Goal: Transaction & Acquisition: Obtain resource

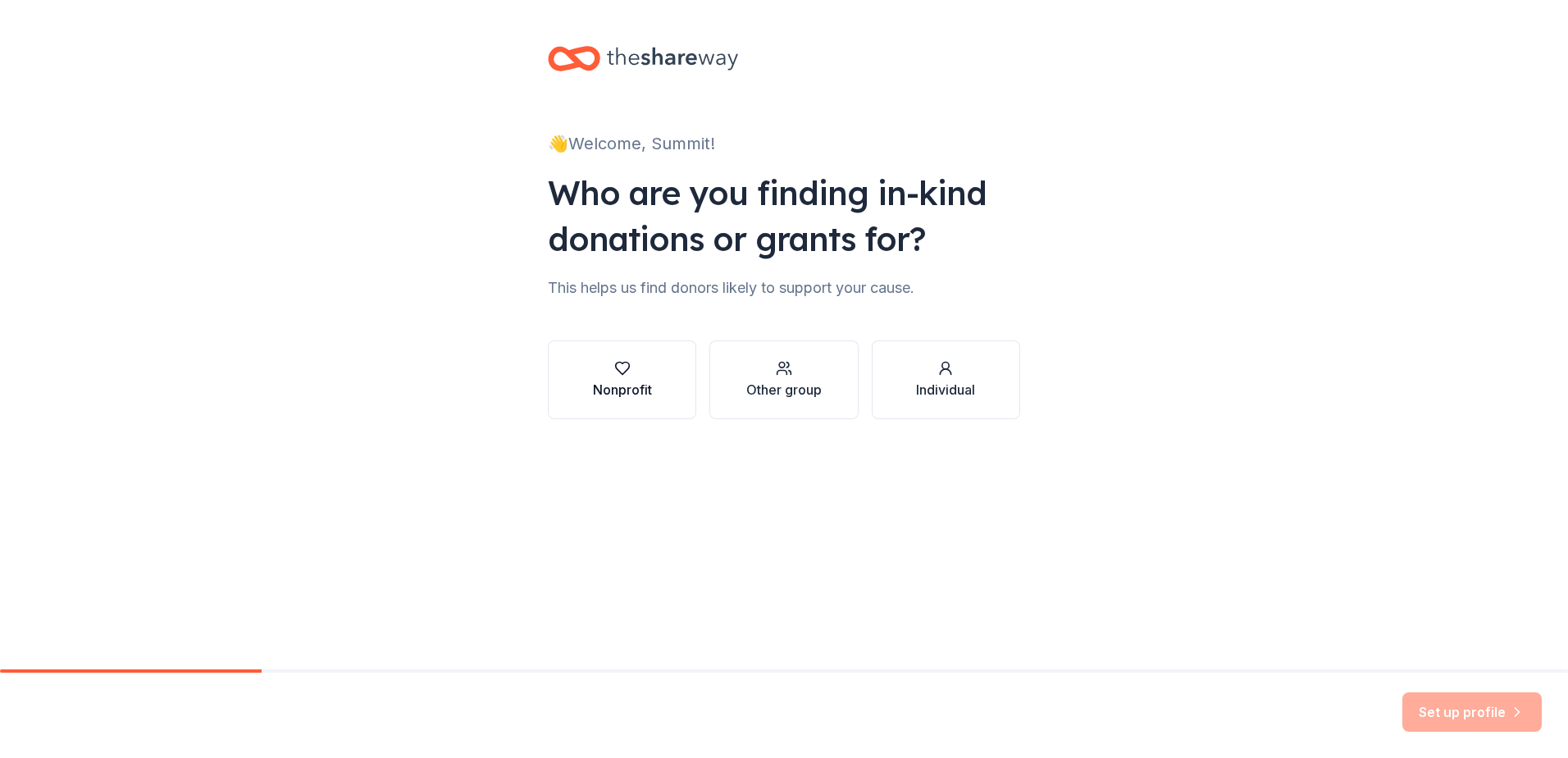
click at [635, 370] on div "button" at bounding box center [623, 368] width 59 height 16
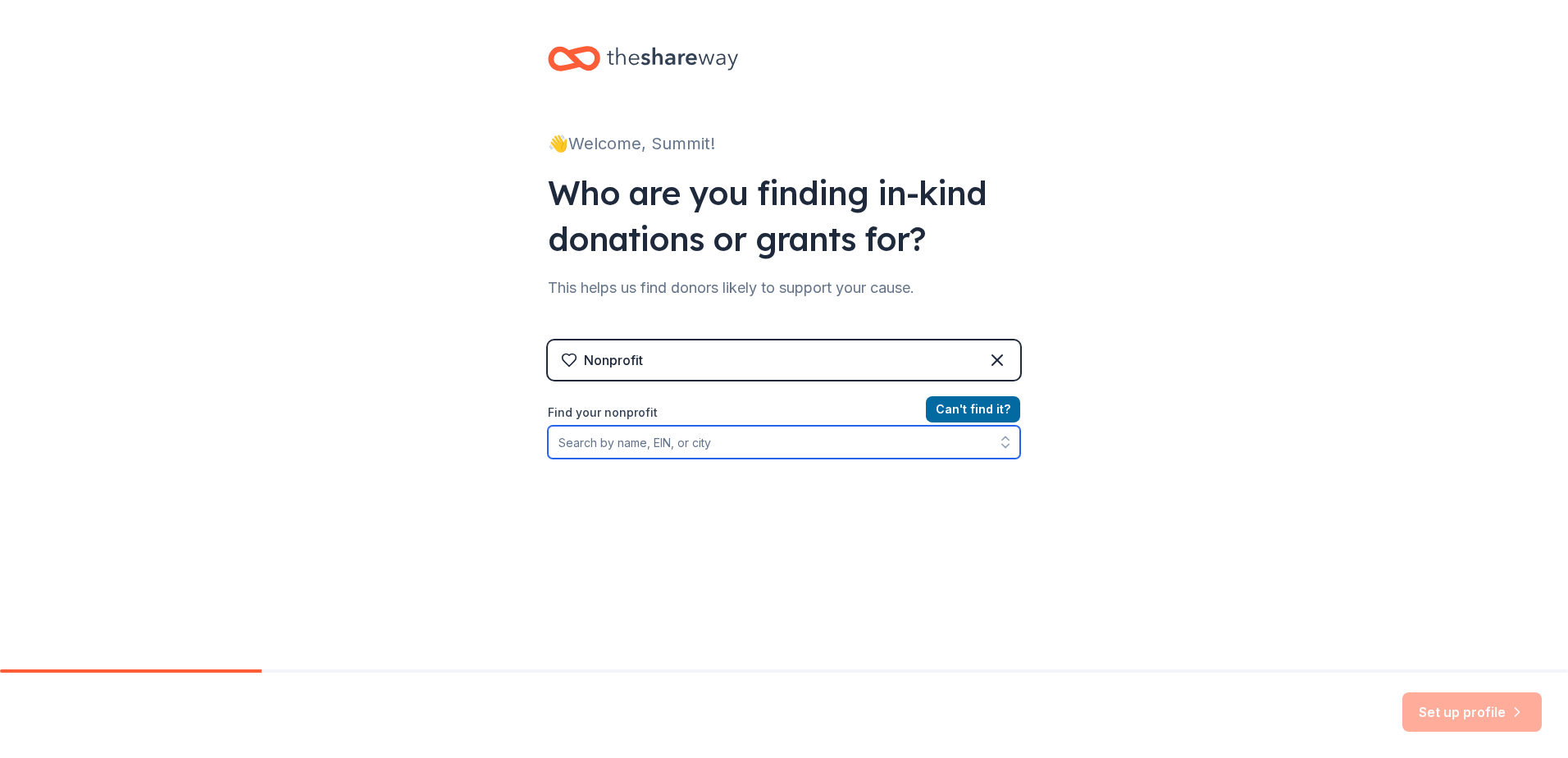
click at [696, 437] on input "Find your nonprofit" at bounding box center [784, 442] width 473 height 33
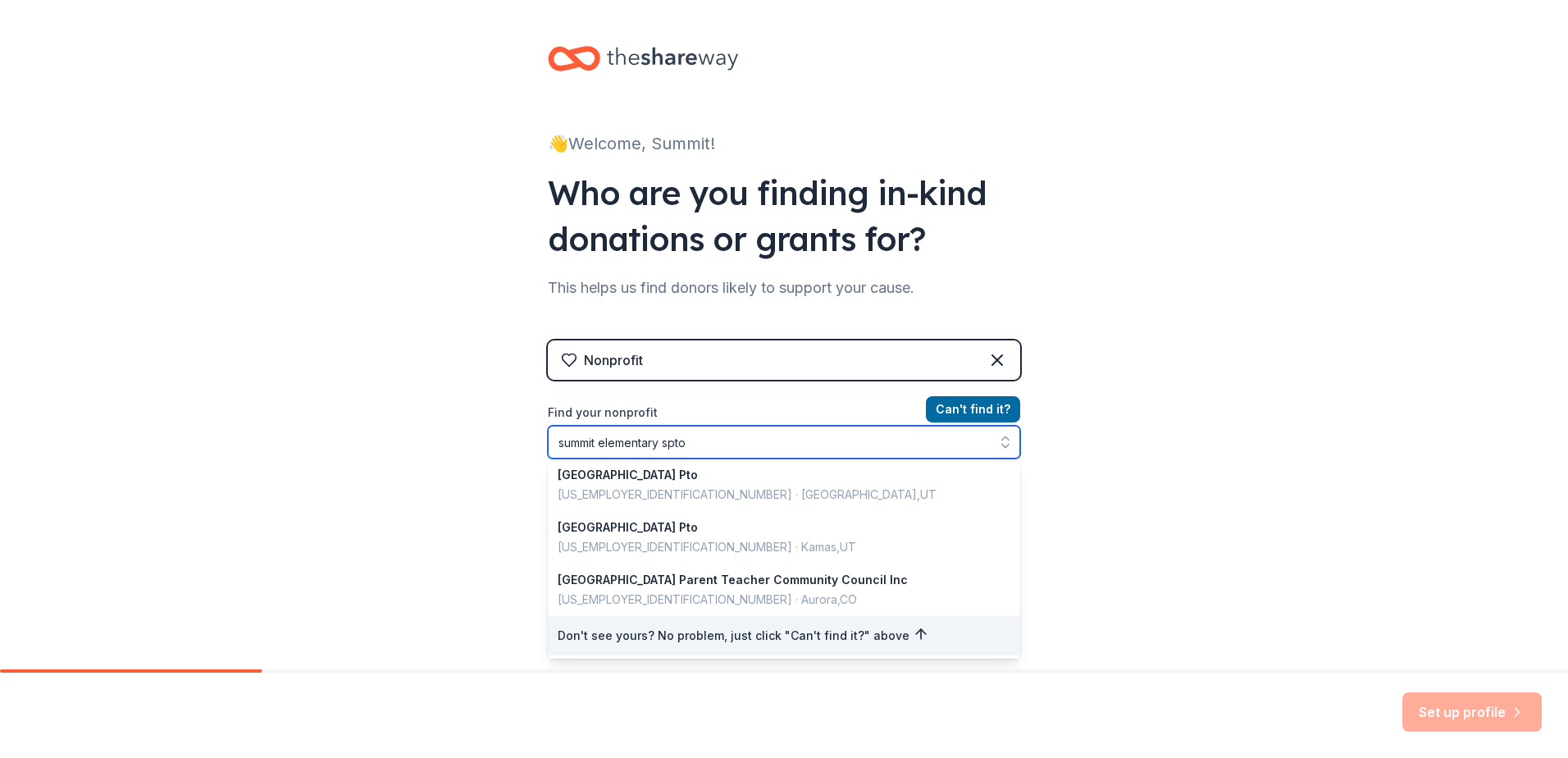
scroll to position [3, 0]
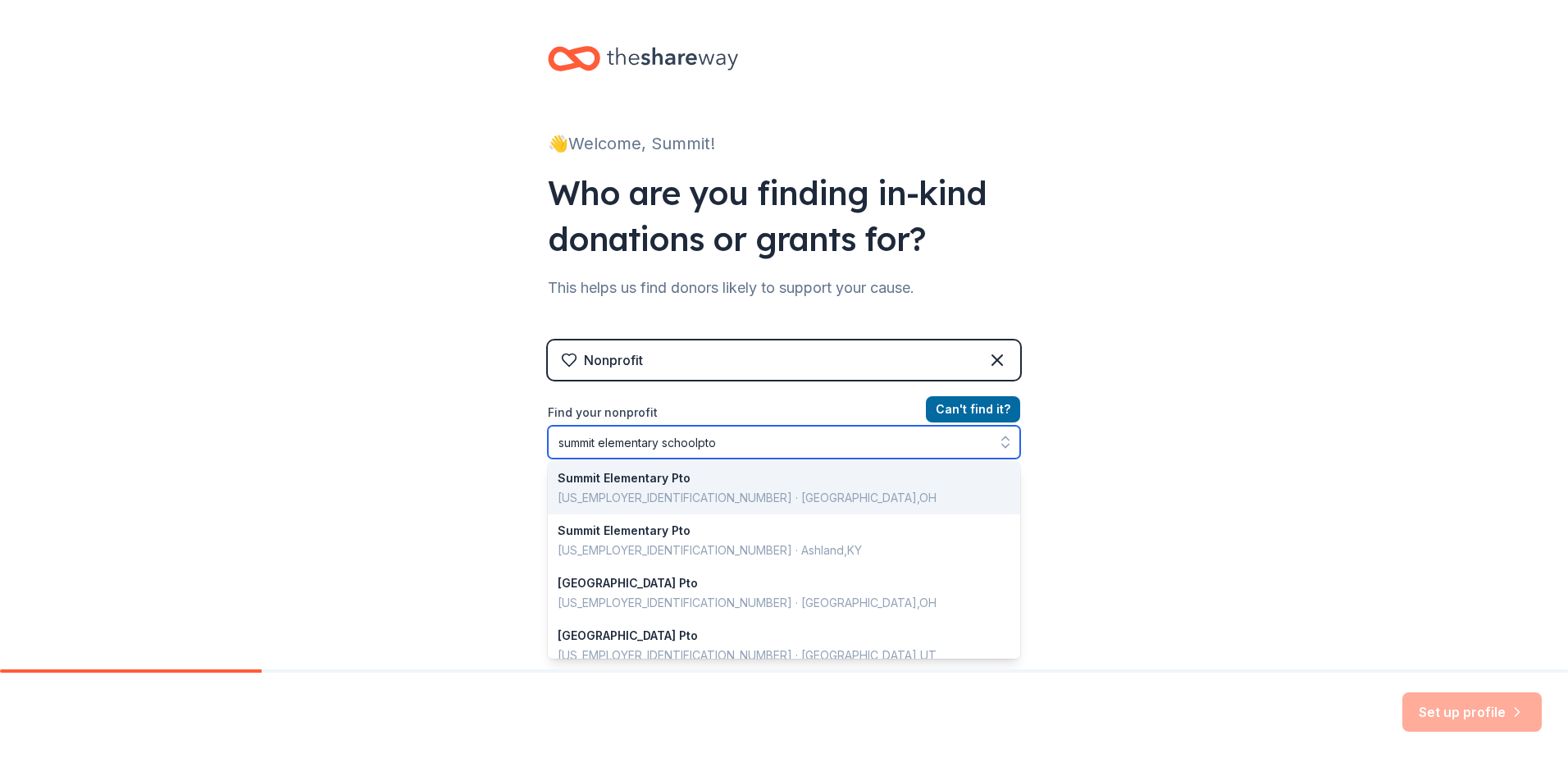
type input "summit elementary school pto"
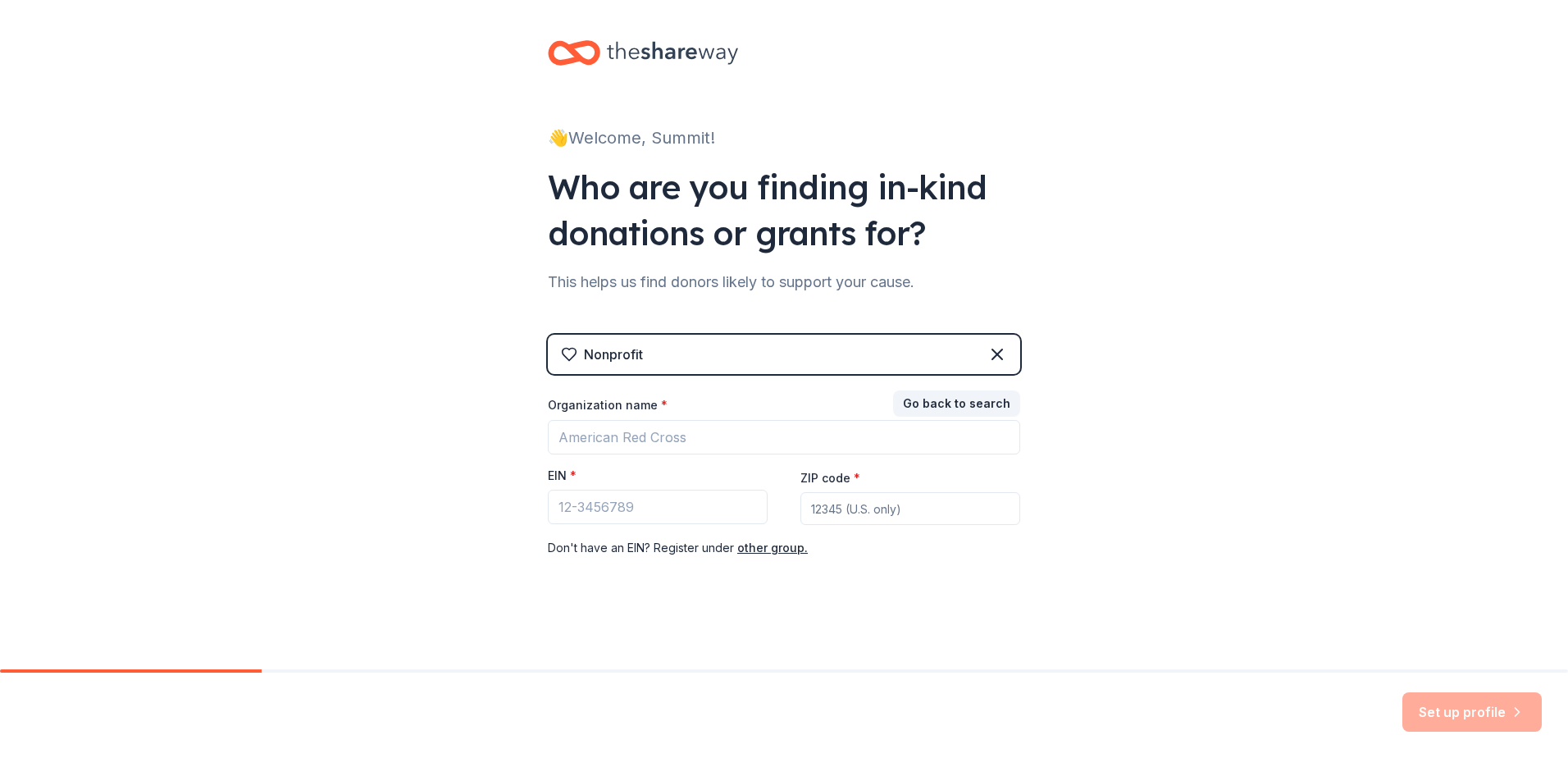
scroll to position [6, 0]
click at [842, 510] on input "ZIP code *" at bounding box center [910, 509] width 220 height 33
type input "53066"
click at [574, 435] on input "Organization name *" at bounding box center [784, 437] width 473 height 34
type input "[GEOGRAPHIC_DATA] PTO"
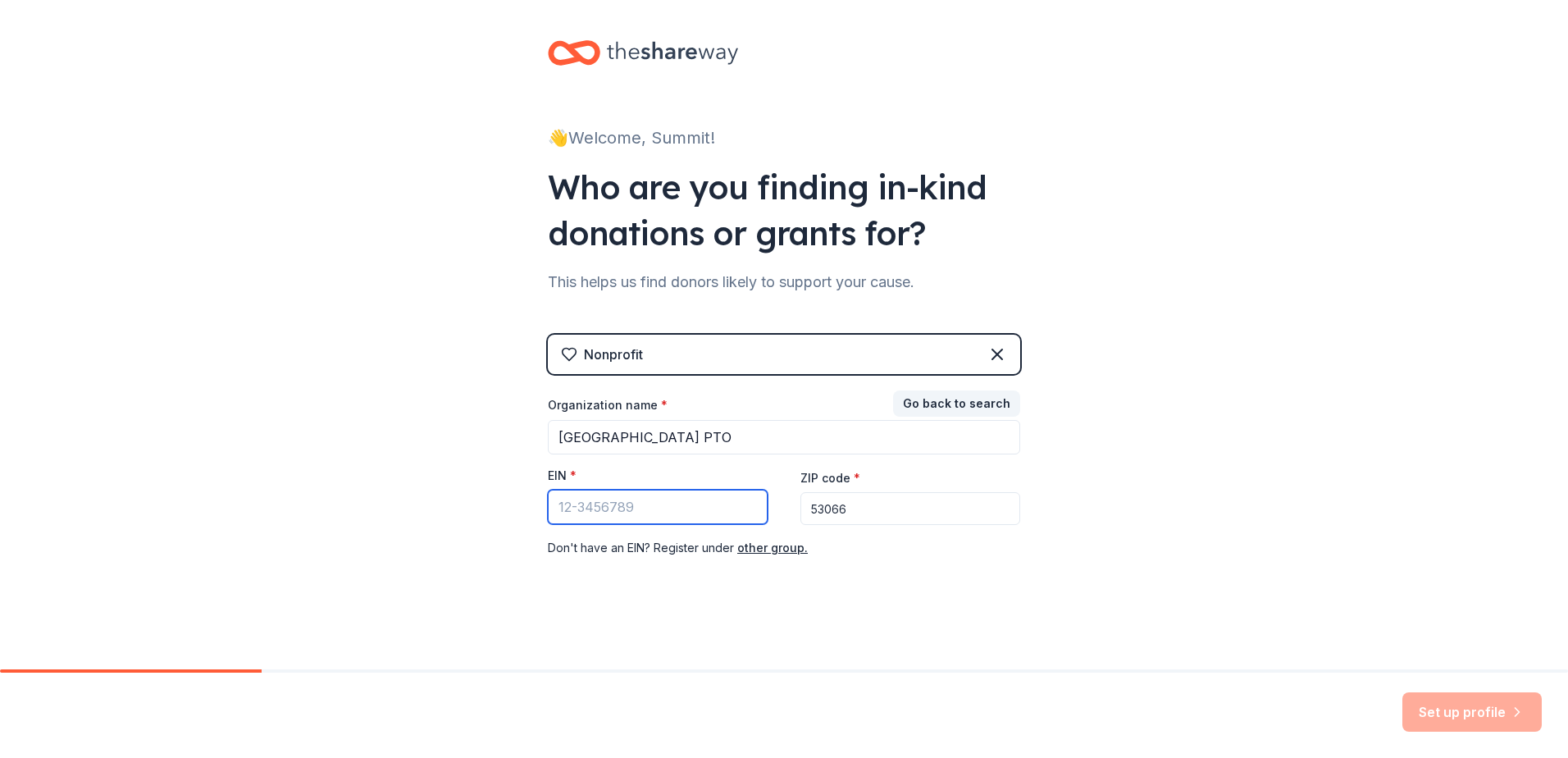
click at [631, 514] on input "EIN *" at bounding box center [657, 507] width 220 height 34
click at [655, 511] on input "EIN *" at bounding box center [657, 507] width 220 height 34
type input "08-1026947"
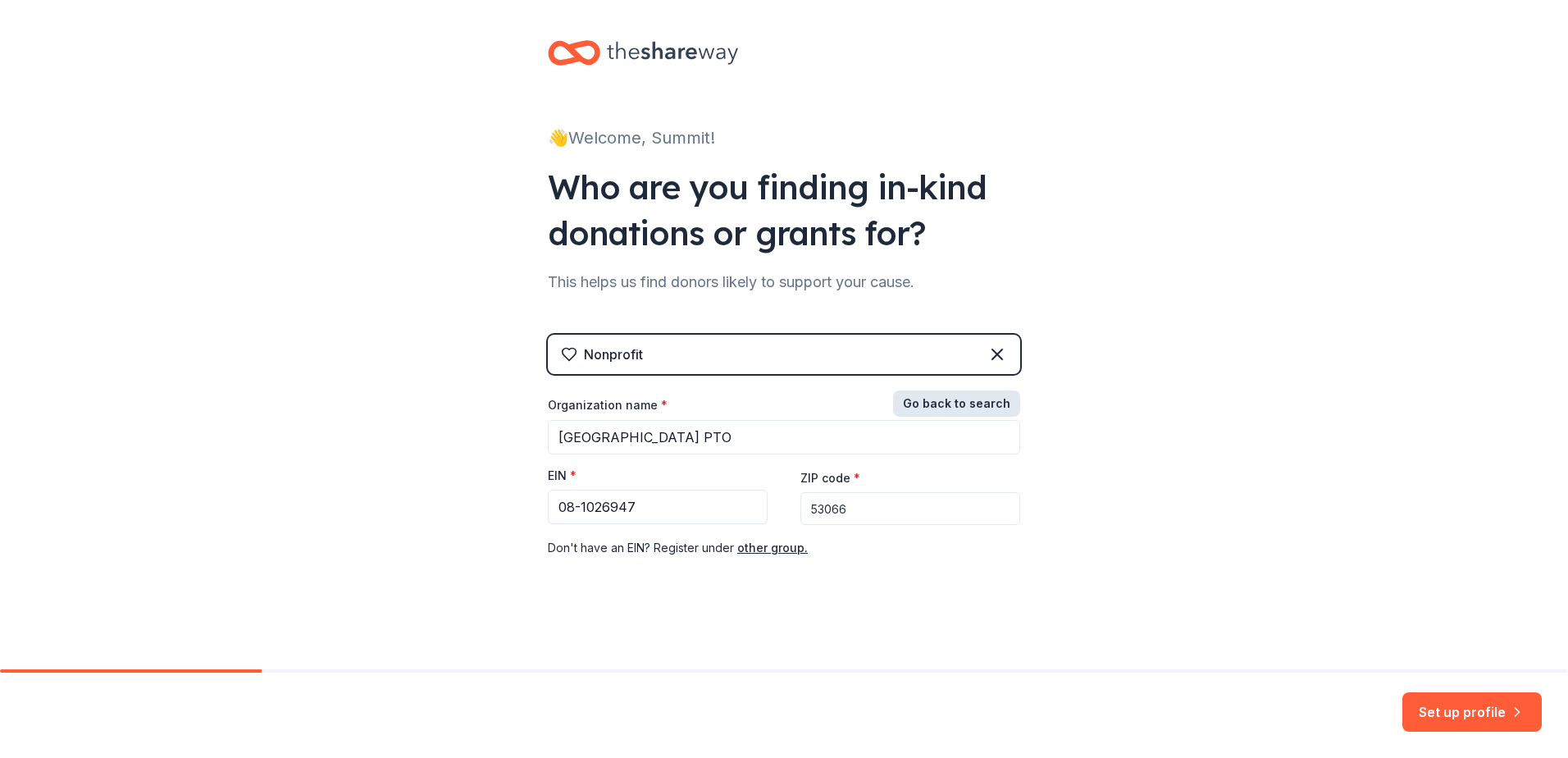
click at [979, 398] on button "Go back to search" at bounding box center [957, 404] width 127 height 27
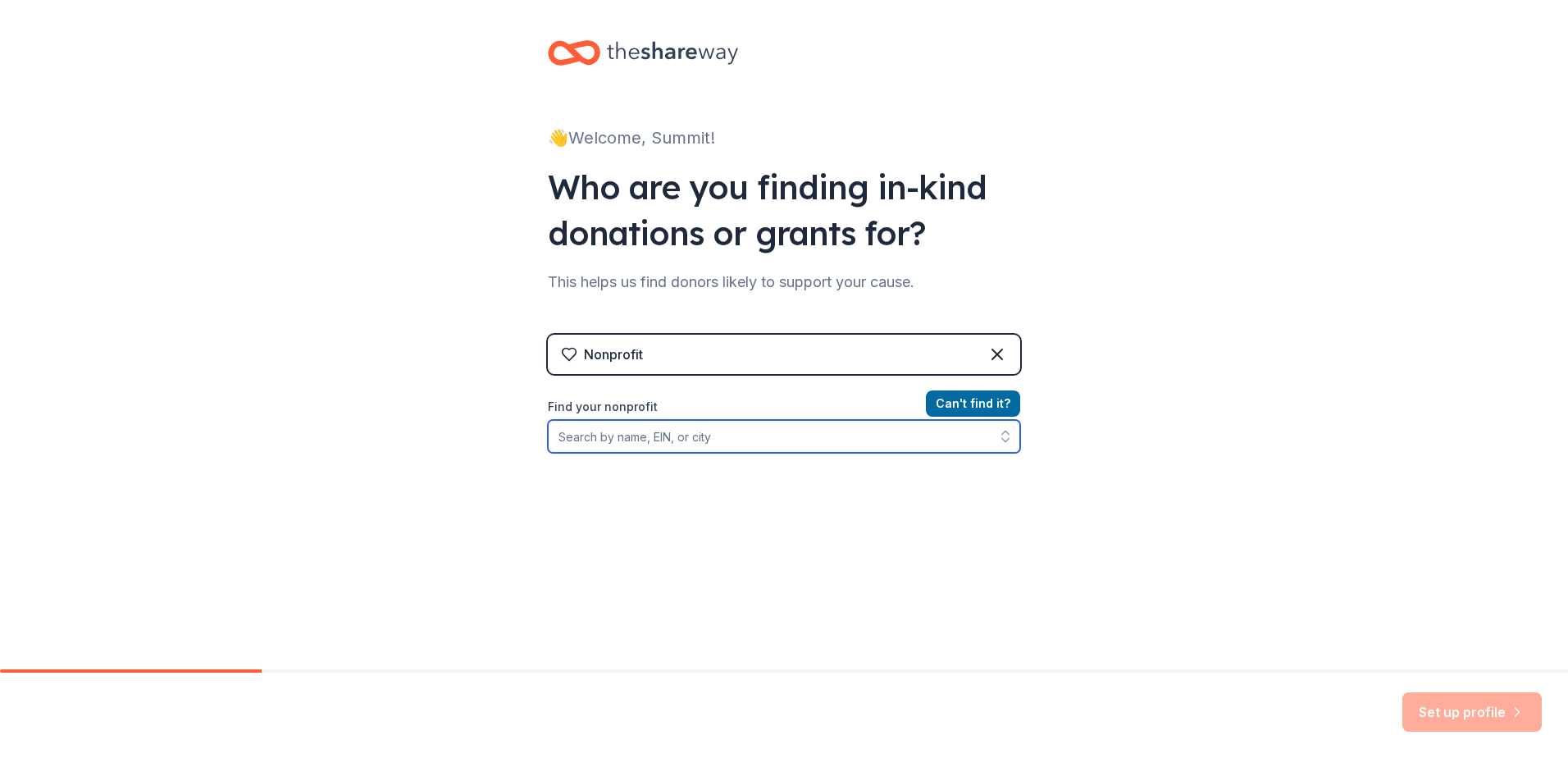
click at [665, 435] on input "Find your nonprofit" at bounding box center [784, 437] width 473 height 33
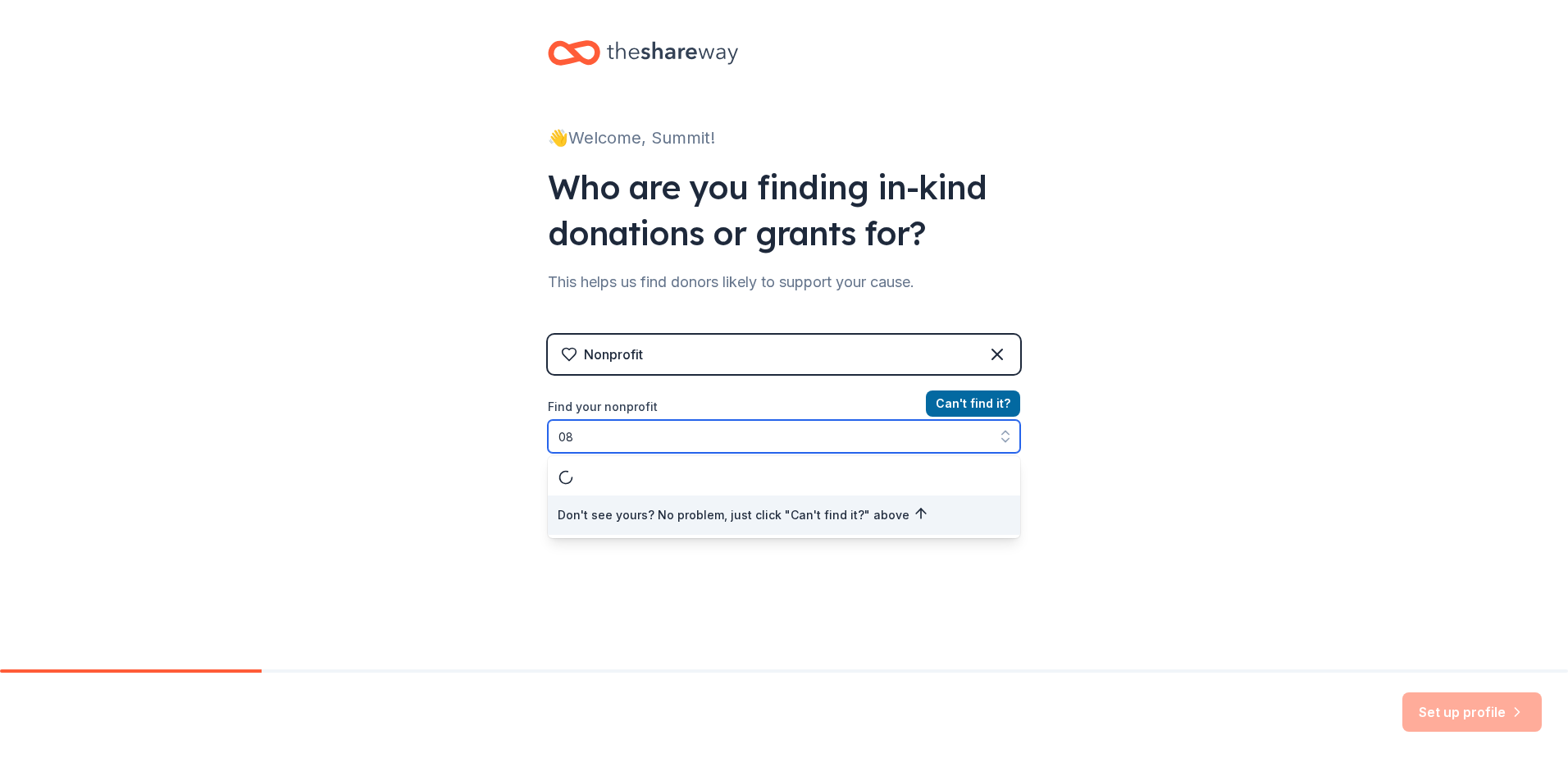
type input "0"
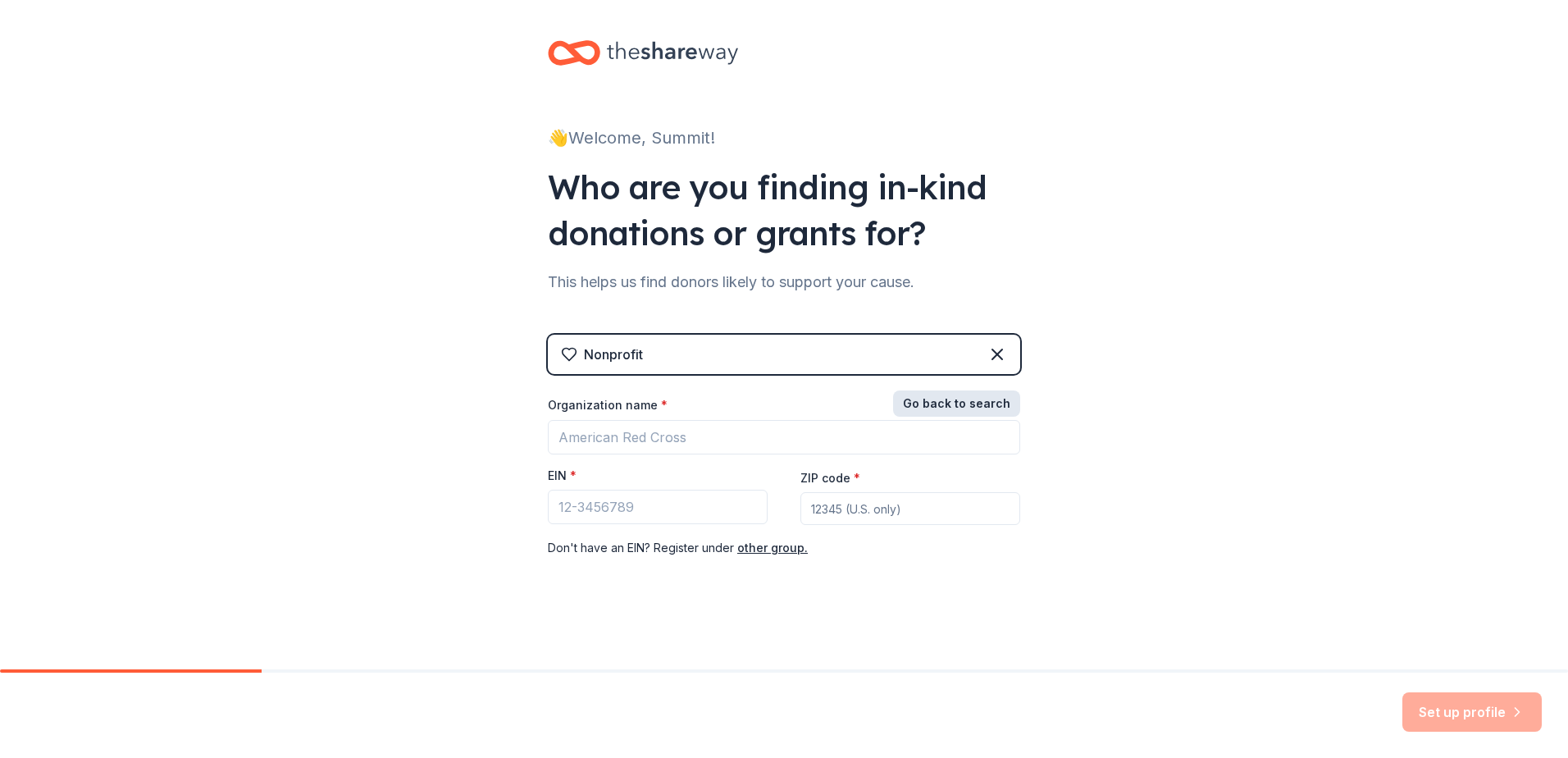
click at [977, 402] on button "Go back to search" at bounding box center [957, 404] width 127 height 27
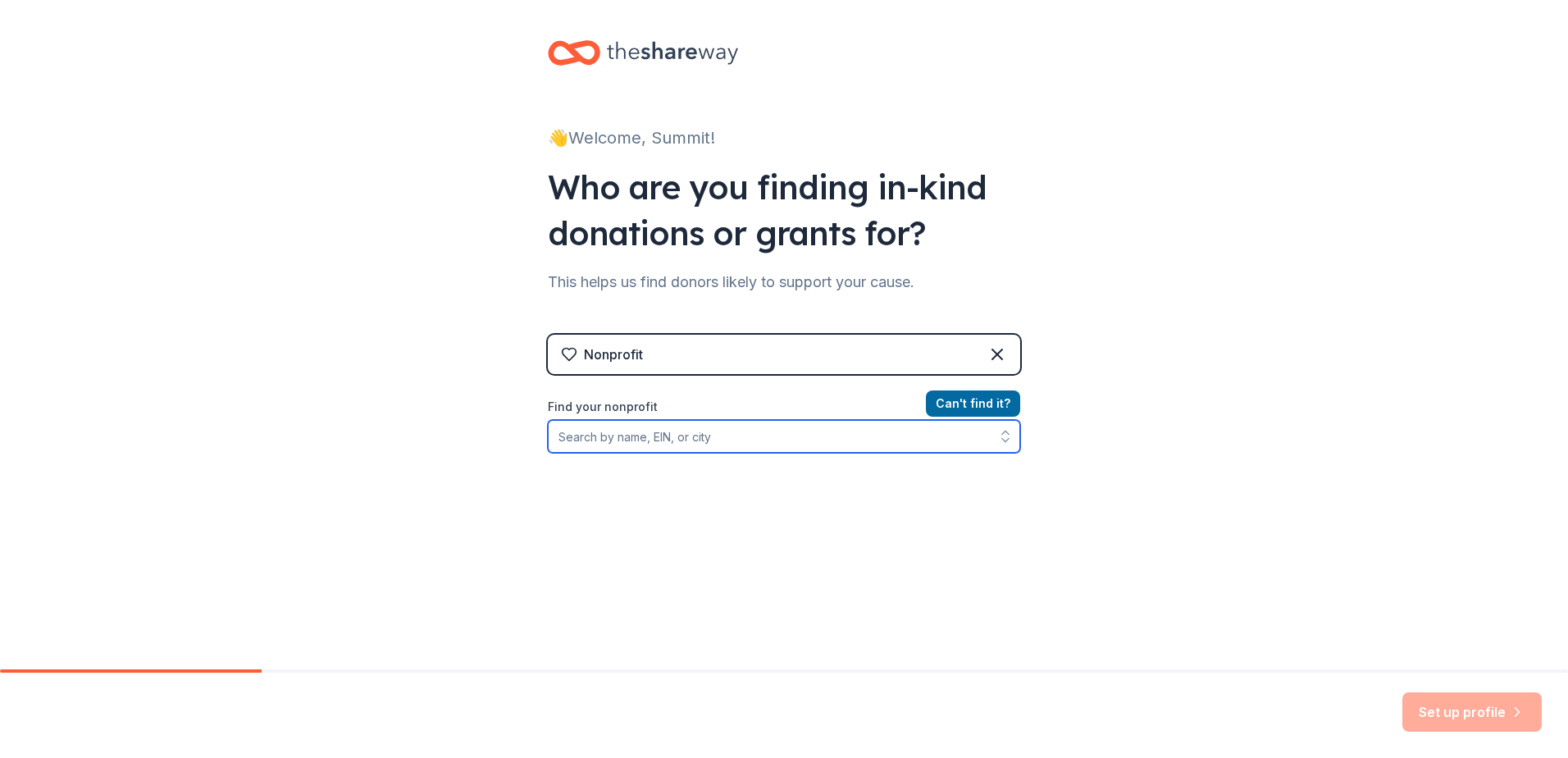
click at [627, 439] on input "Find your nonprofit" at bounding box center [784, 437] width 473 height 33
paste input "[US_EMPLOYER_IDENTIFICATION_NUMBER]"
type input "[US_EMPLOYER_IDENTIFICATION_NUMBER]"
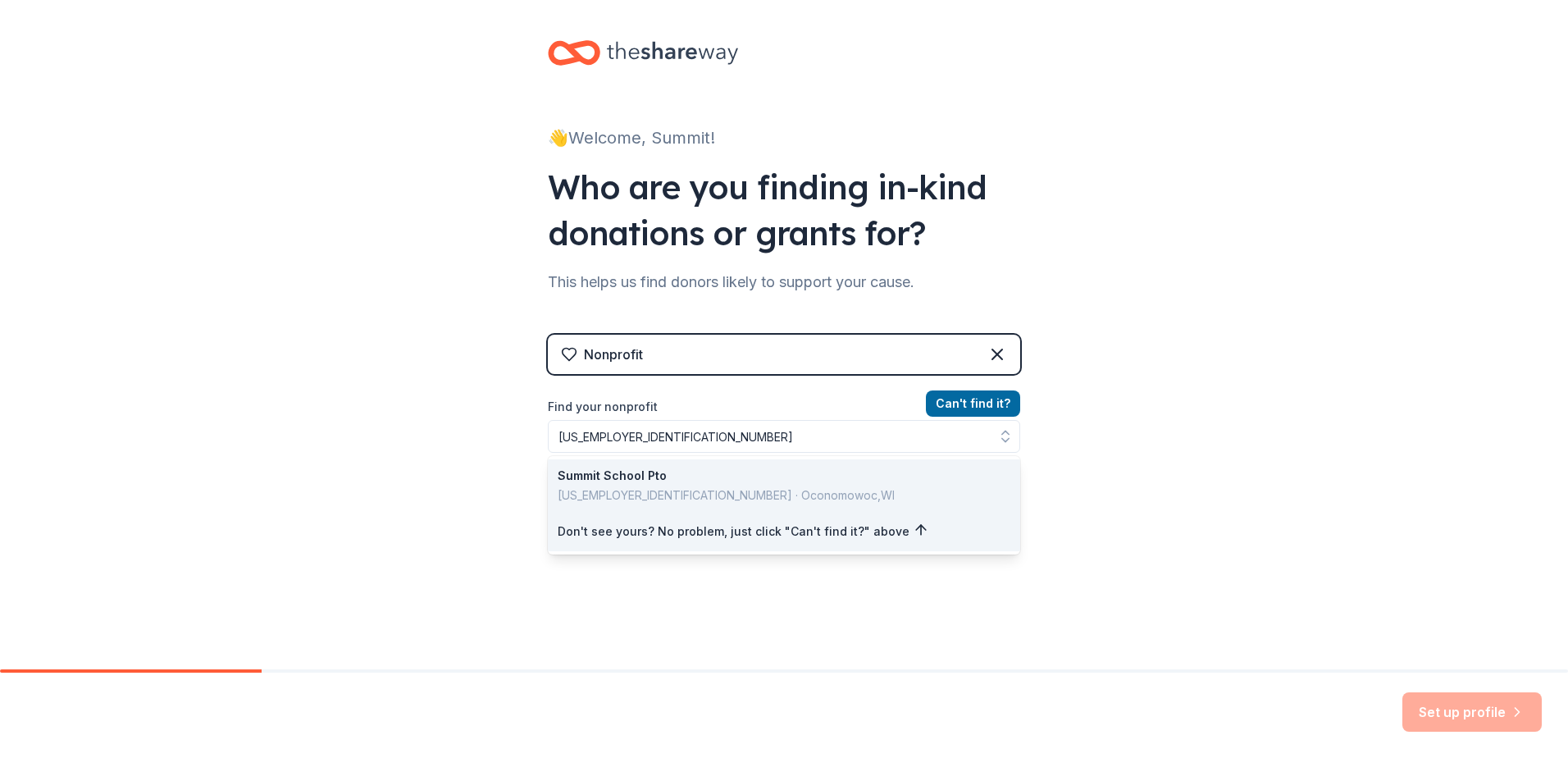
scroll to position [0, 0]
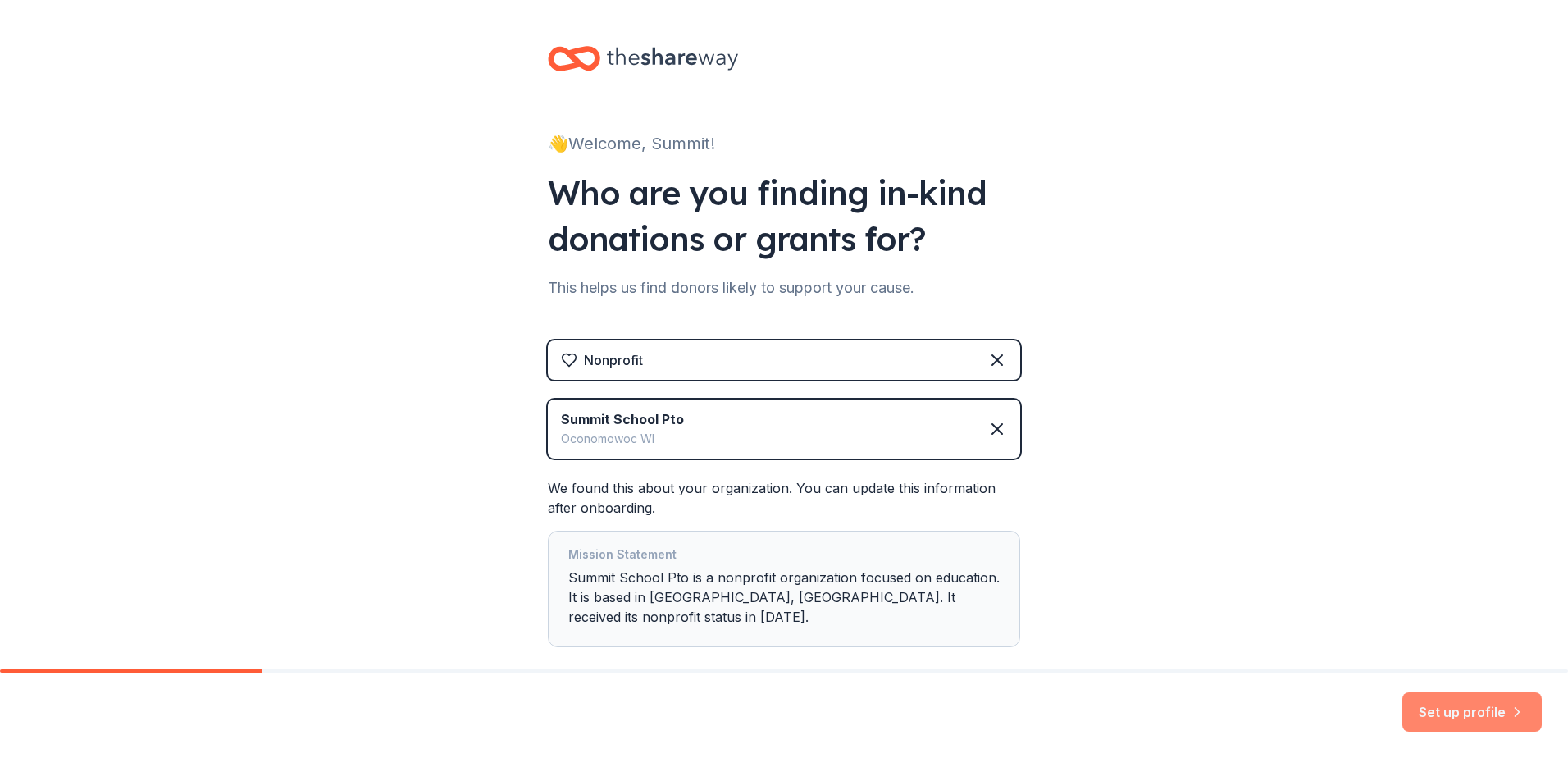
click at [1448, 705] on button "Set up profile" at bounding box center [1472, 711] width 140 height 39
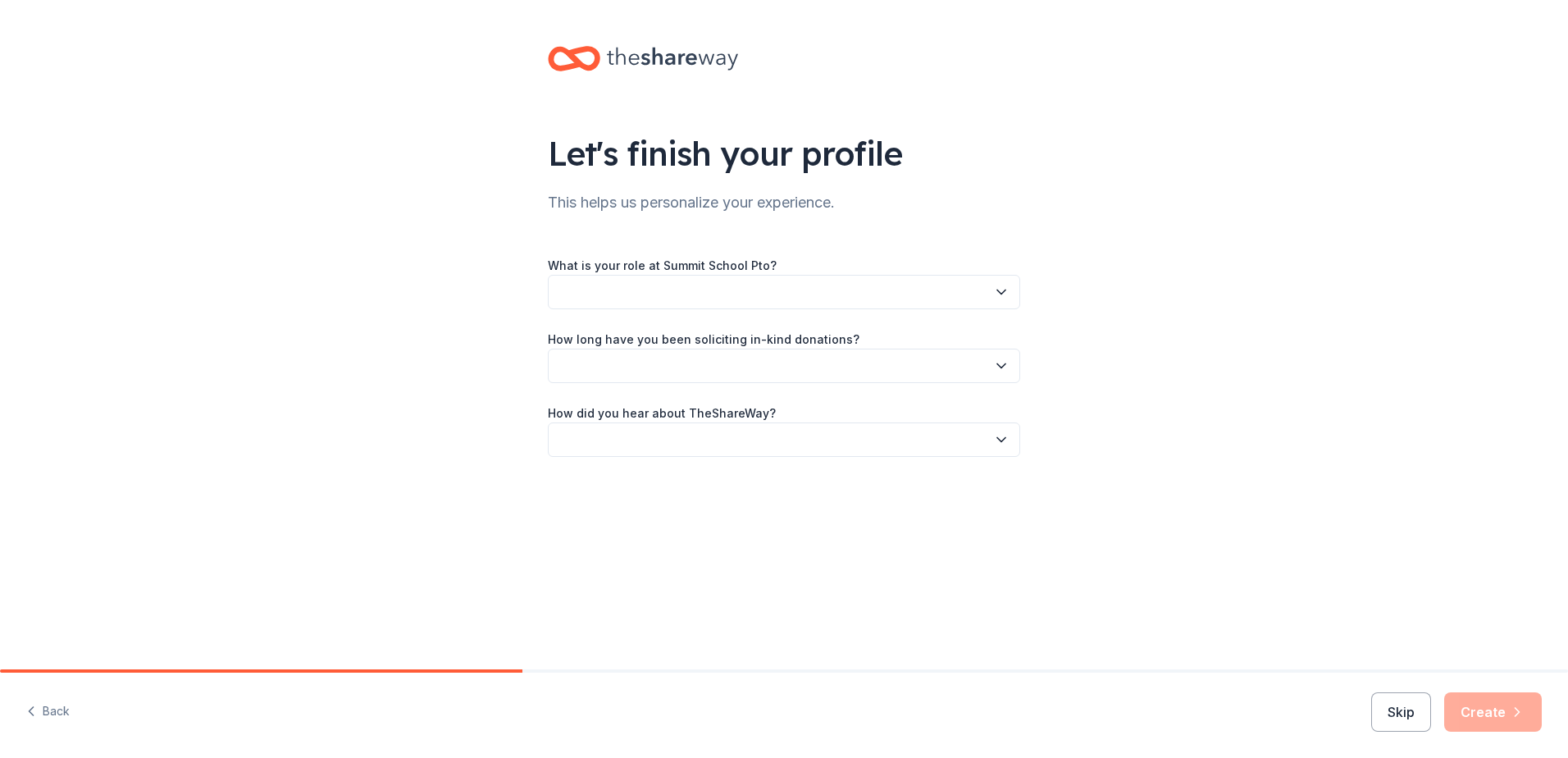
click at [831, 294] on button "button" at bounding box center [784, 292] width 473 height 34
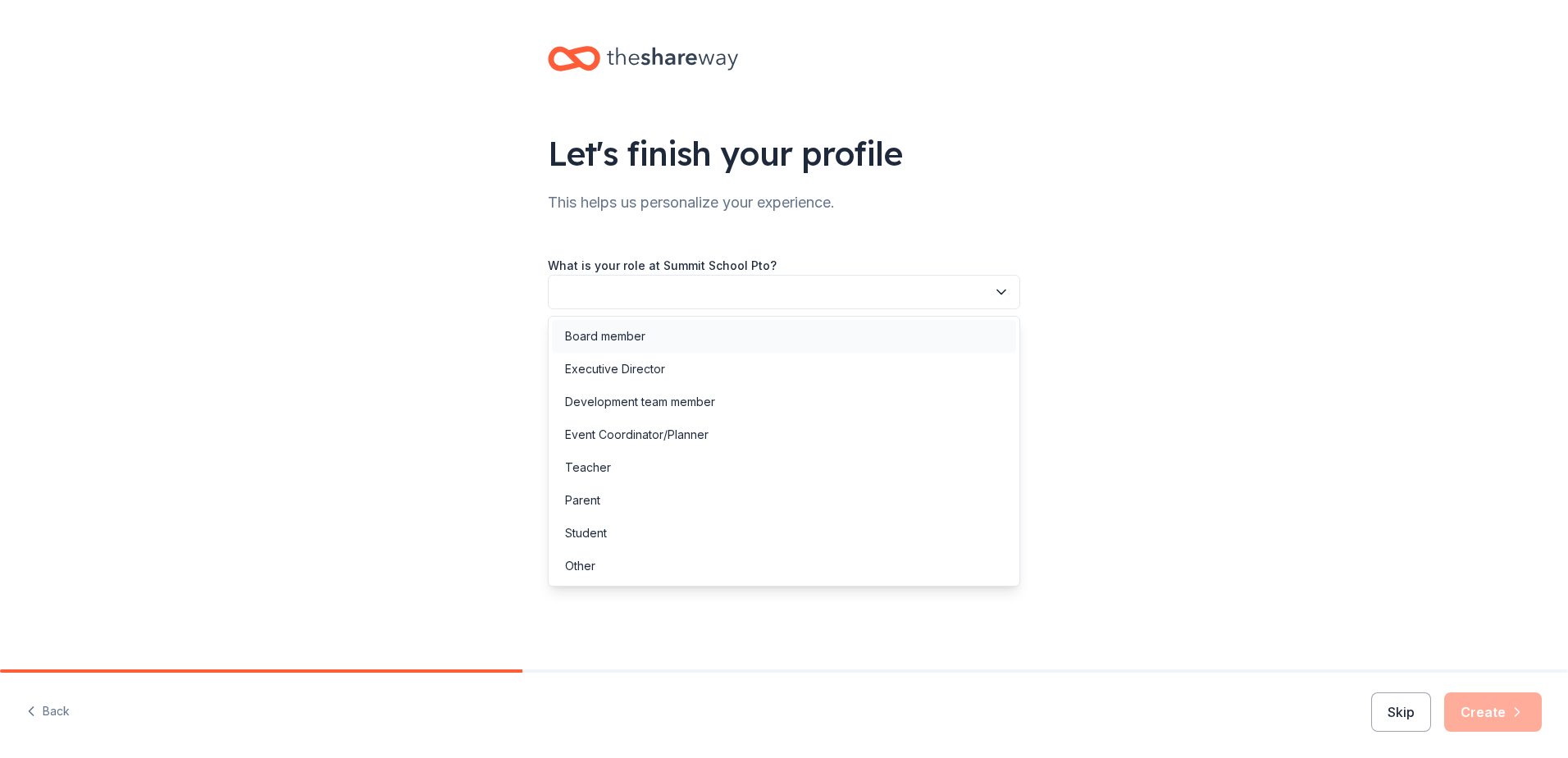
click at [672, 337] on div "Board member" at bounding box center [784, 336] width 464 height 33
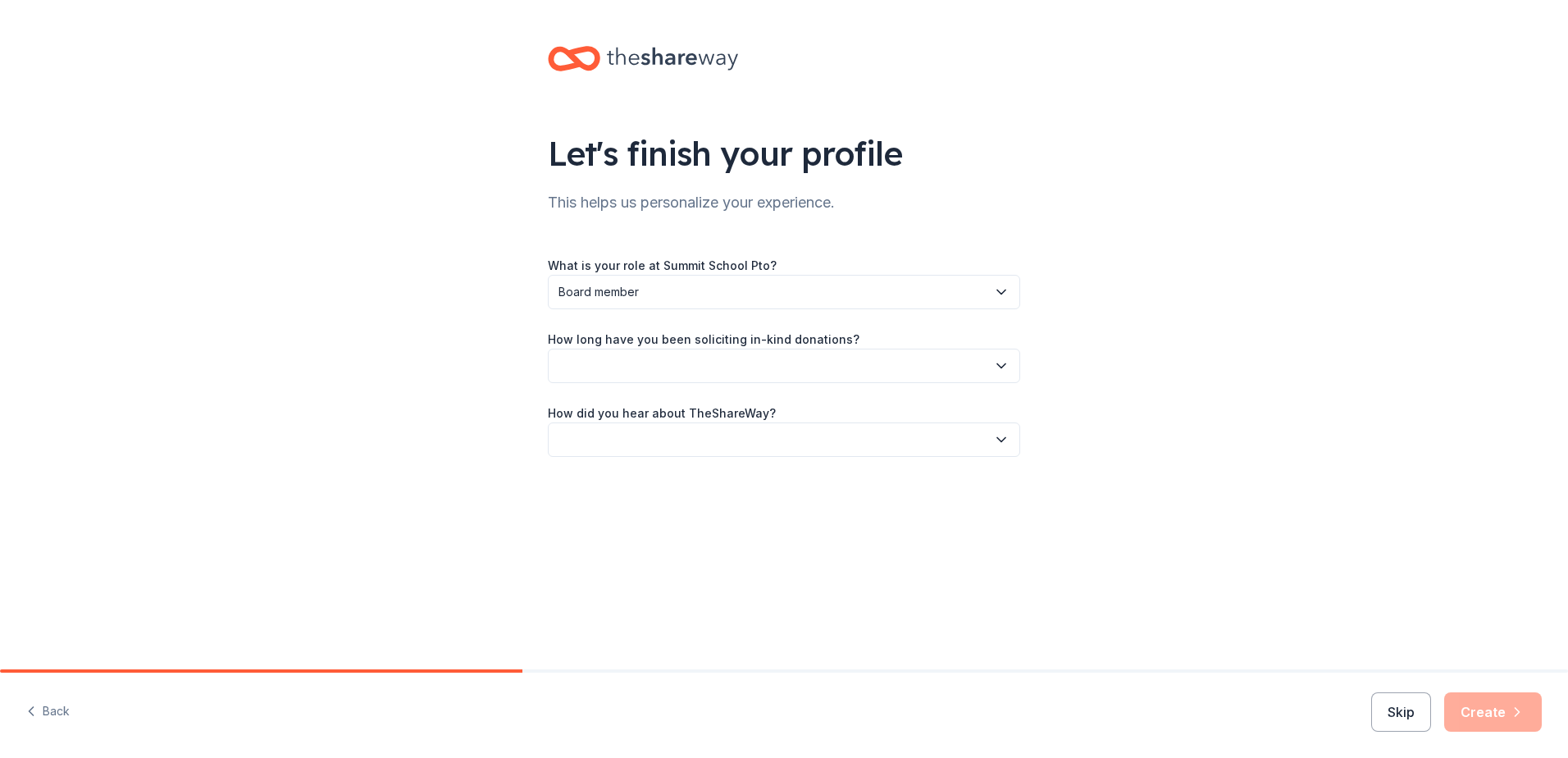
click at [662, 367] on button "button" at bounding box center [784, 366] width 473 height 34
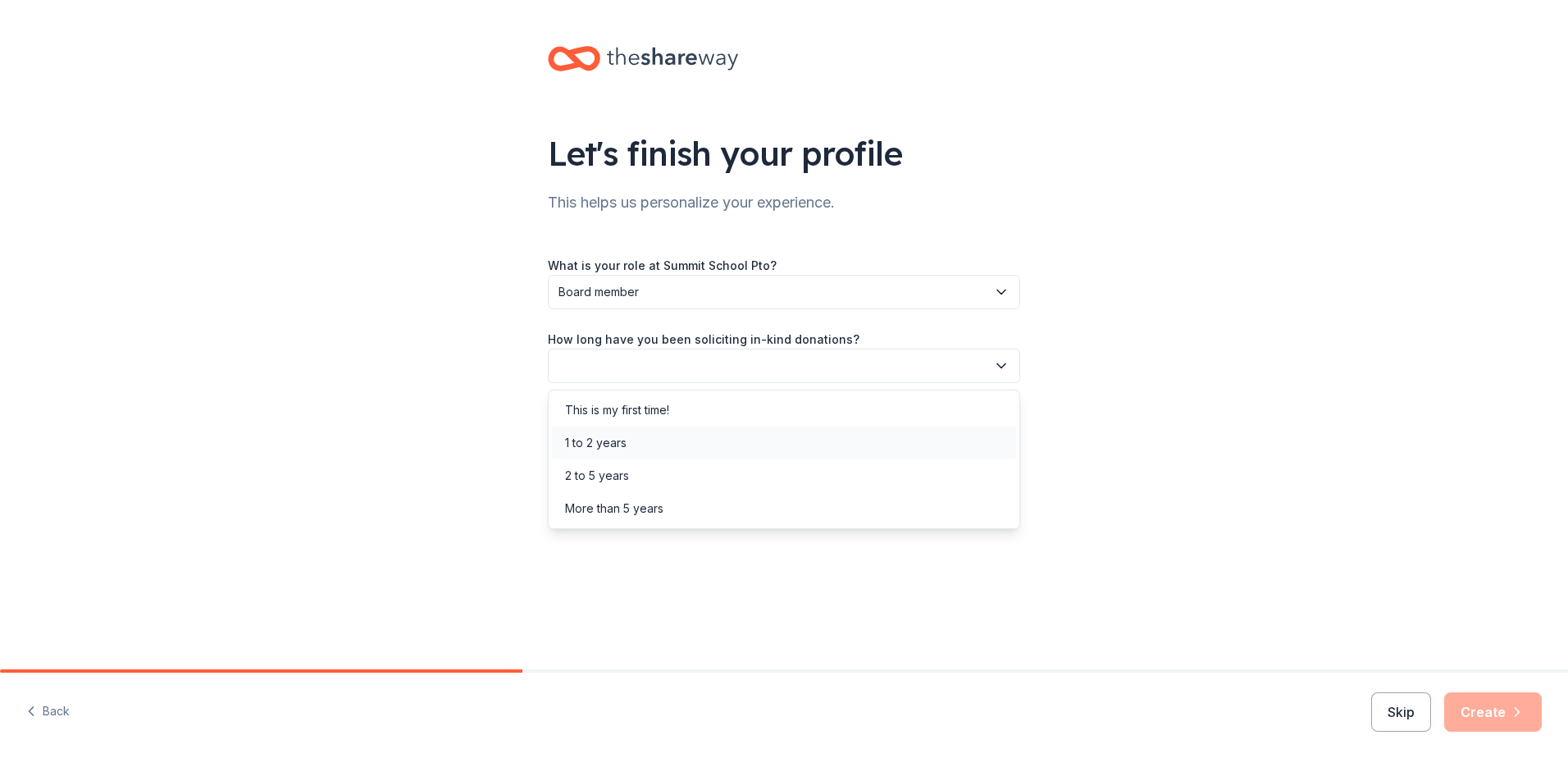
click at [648, 445] on div "1 to 2 years" at bounding box center [784, 443] width 464 height 33
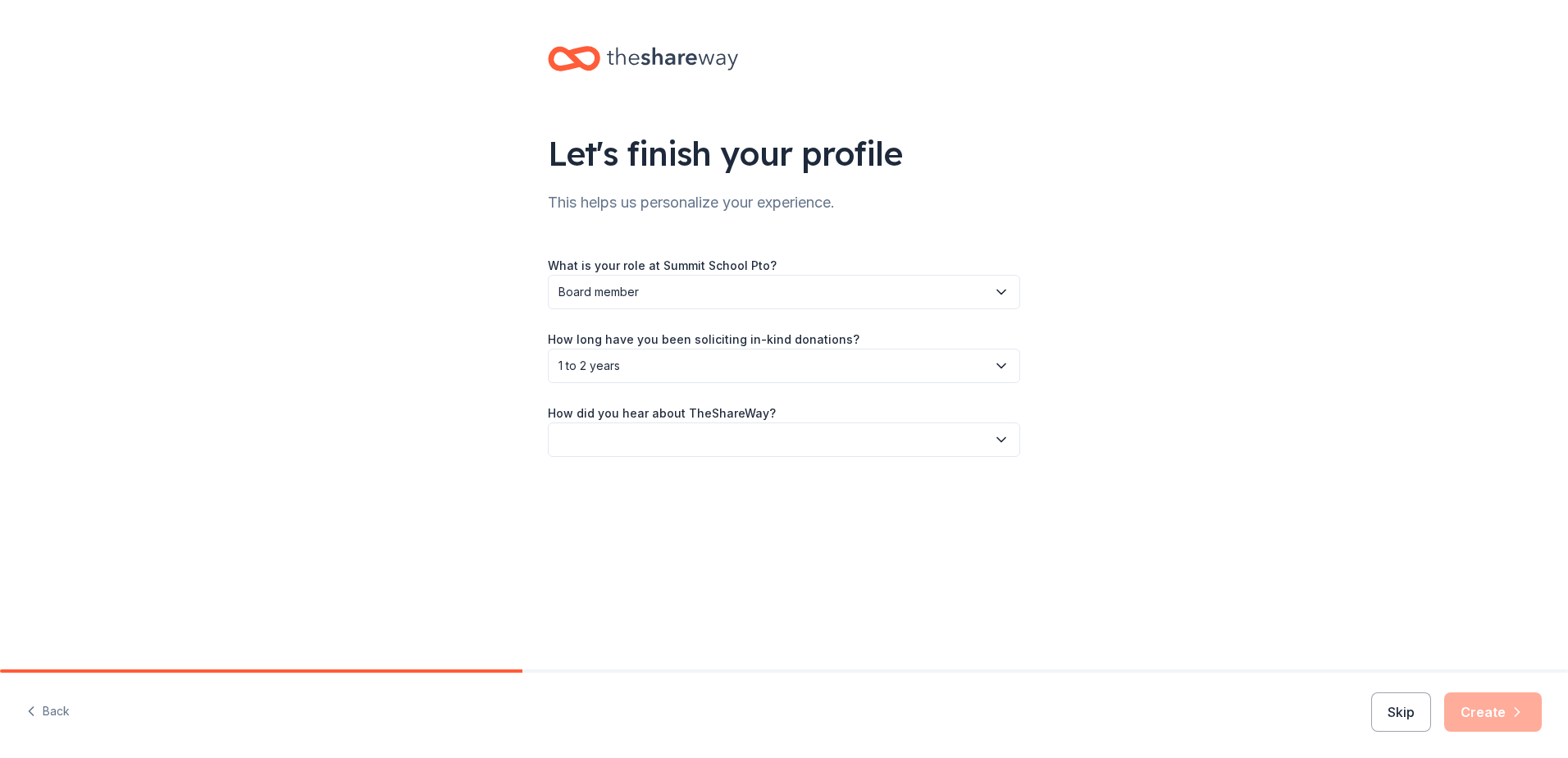
click at [648, 437] on button "button" at bounding box center [784, 439] width 473 height 34
click at [646, 518] on div "Online search" at bounding box center [784, 516] width 464 height 33
click at [1494, 723] on button "Create" at bounding box center [1493, 711] width 98 height 39
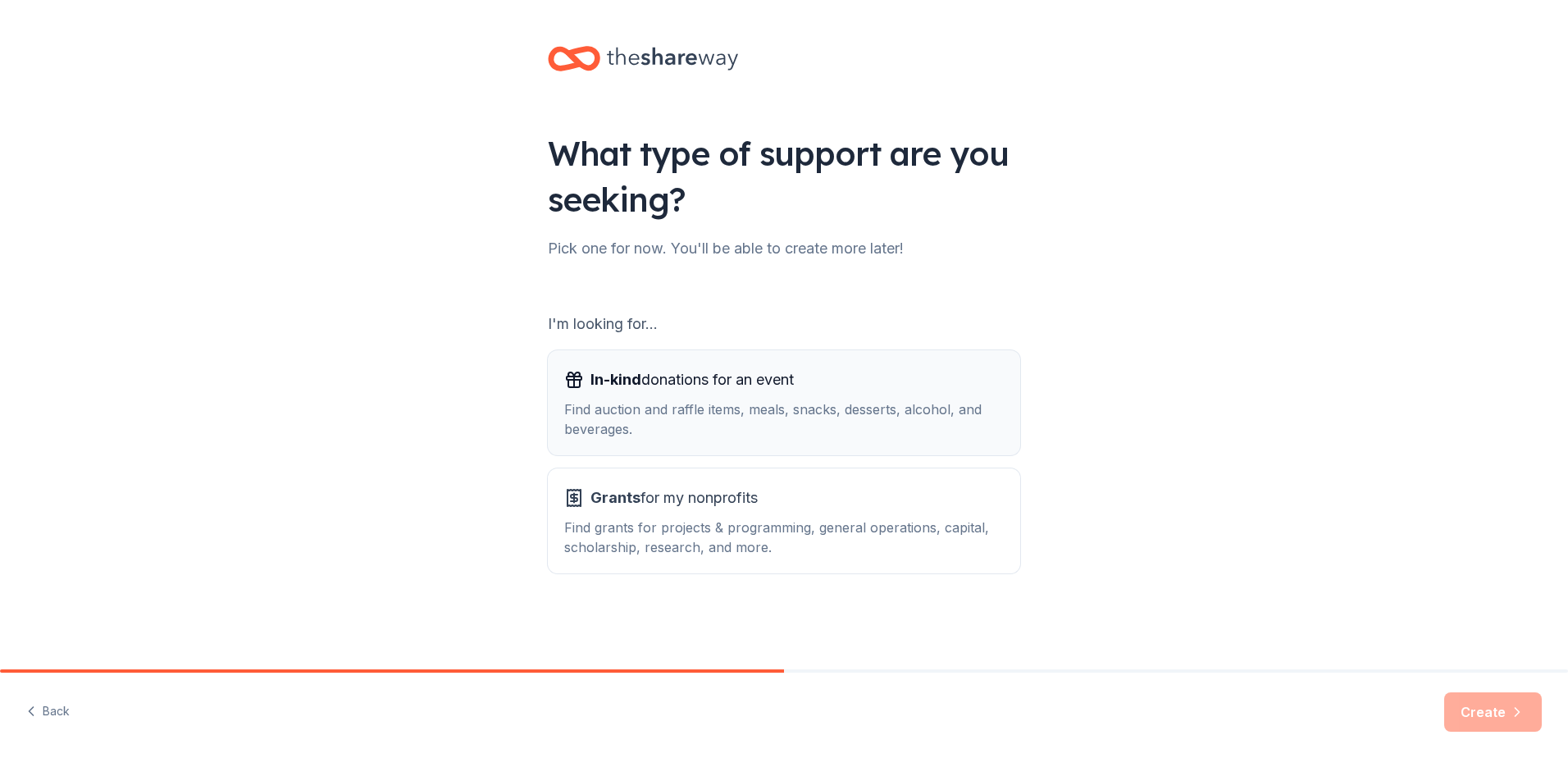
click at [1004, 409] on button "In-kind donations for an event Find auction and raffle items, meals, snacks, de…" at bounding box center [784, 402] width 473 height 105
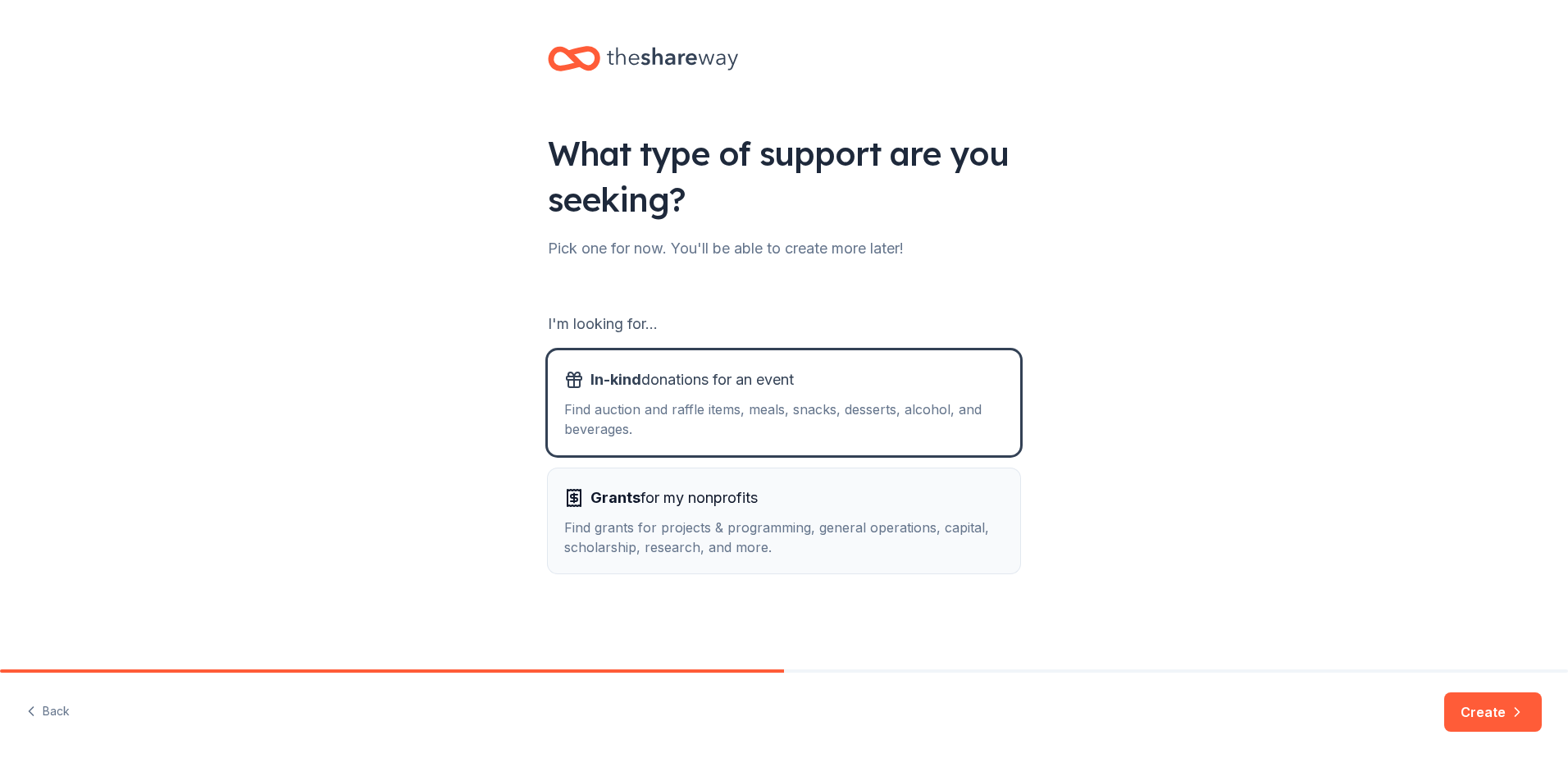
click at [929, 559] on button "Grants for my nonprofits Find grants for projects & programming, general operat…" at bounding box center [784, 521] width 473 height 105
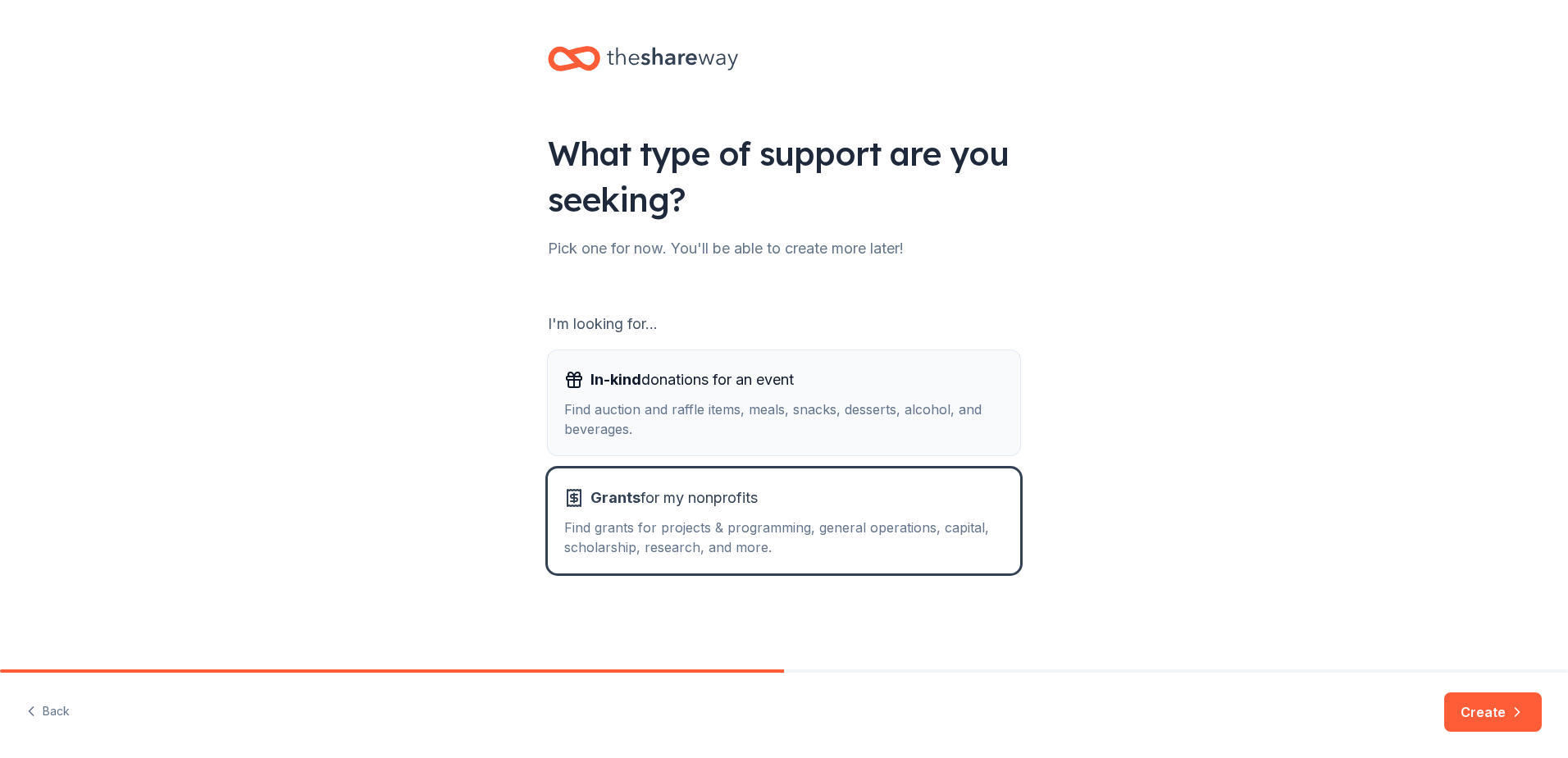
click at [946, 409] on div "Find auction and raffle items, meals, snacks, desserts, alcohol, and beverages." at bounding box center [784, 418] width 439 height 39
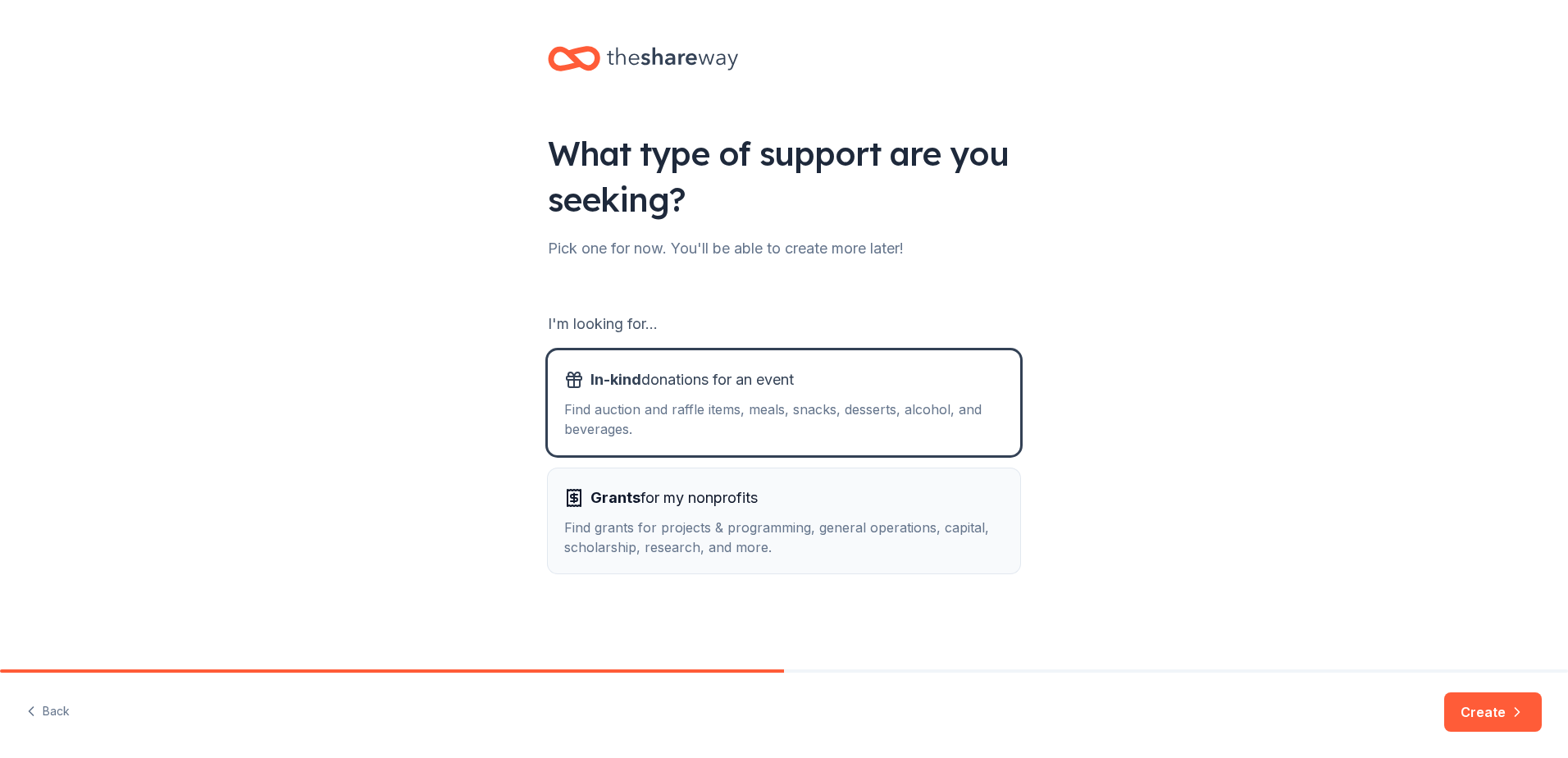
click at [919, 534] on div "Find grants for projects & programming, general operations, capital, scholarshi…" at bounding box center [784, 536] width 439 height 39
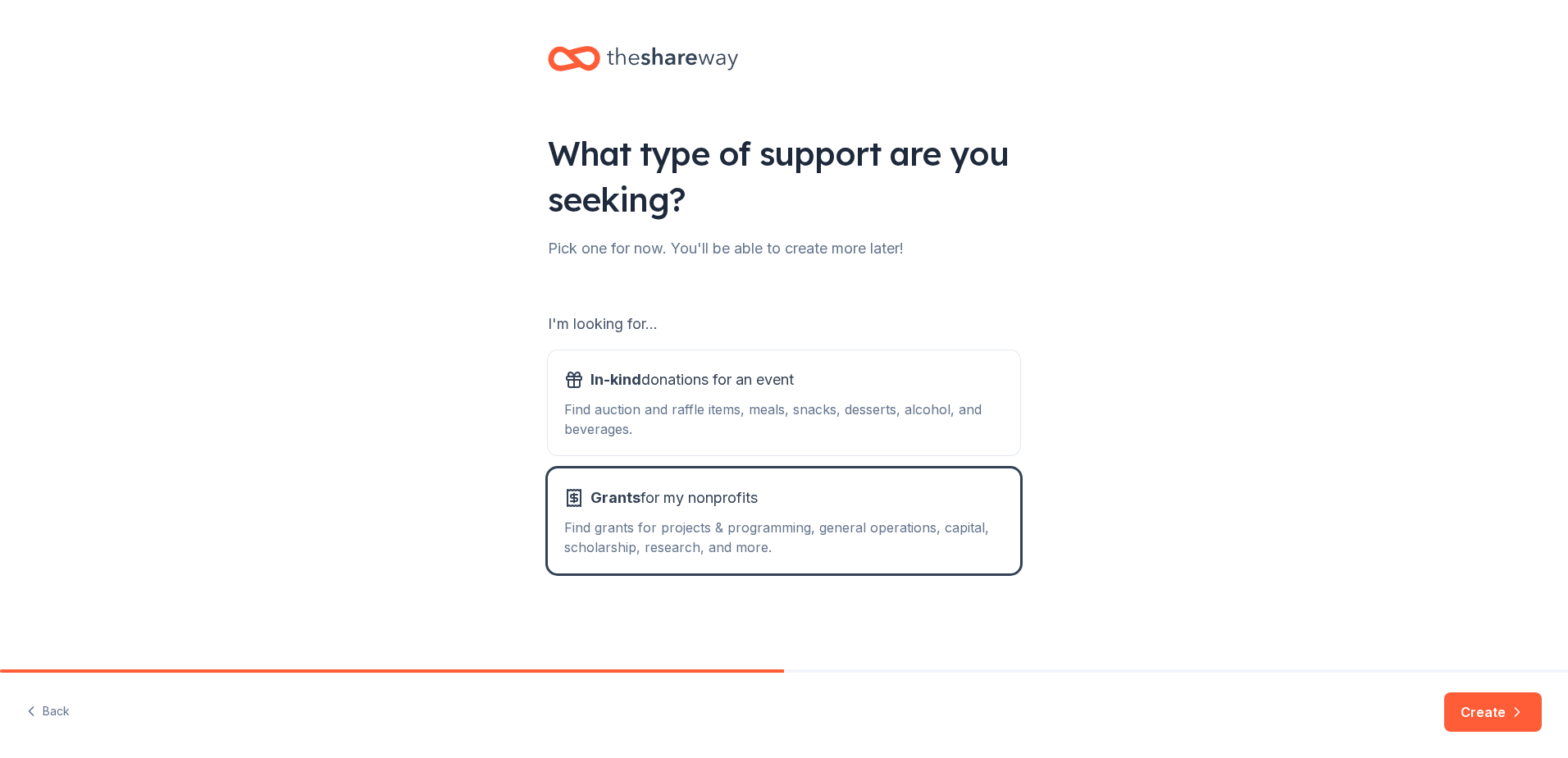
click at [1487, 714] on button "Create" at bounding box center [1493, 711] width 98 height 39
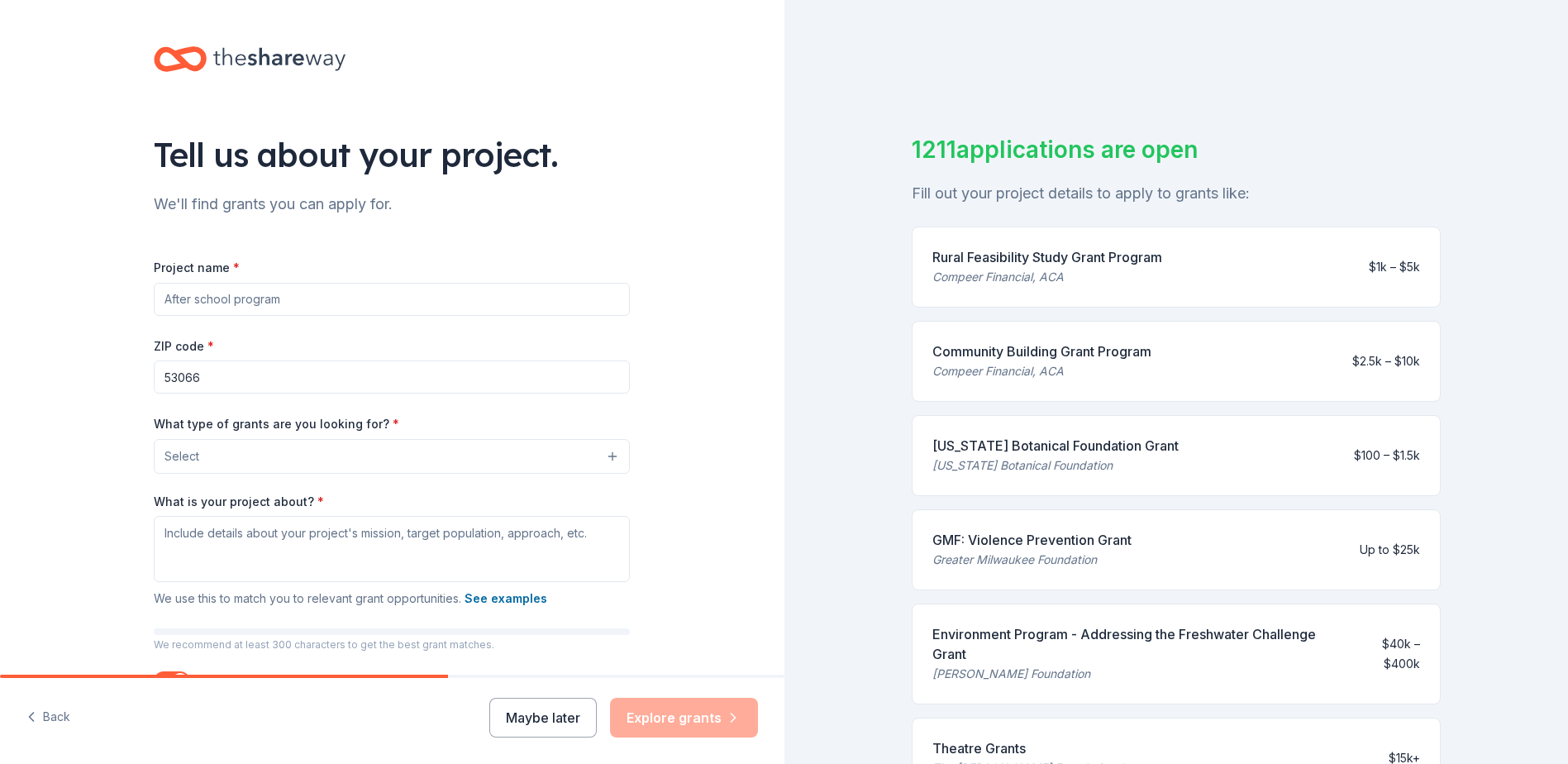
click at [263, 300] on input "Project name *" at bounding box center [391, 299] width 476 height 34
type input "Husky Hustle"
click at [315, 450] on button "Select" at bounding box center [391, 456] width 476 height 35
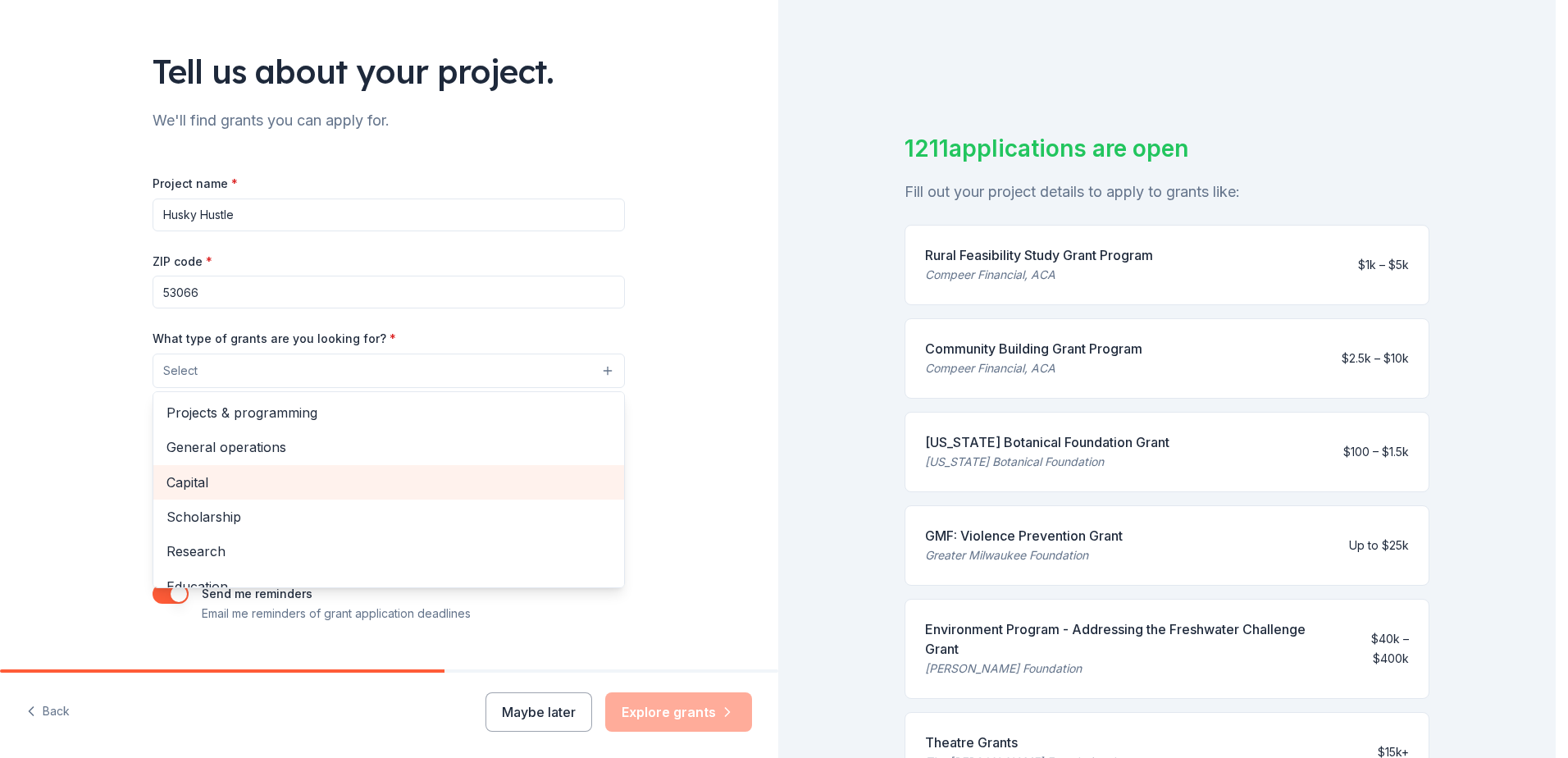
click at [278, 495] on div "Capital" at bounding box center [388, 482] width 471 height 34
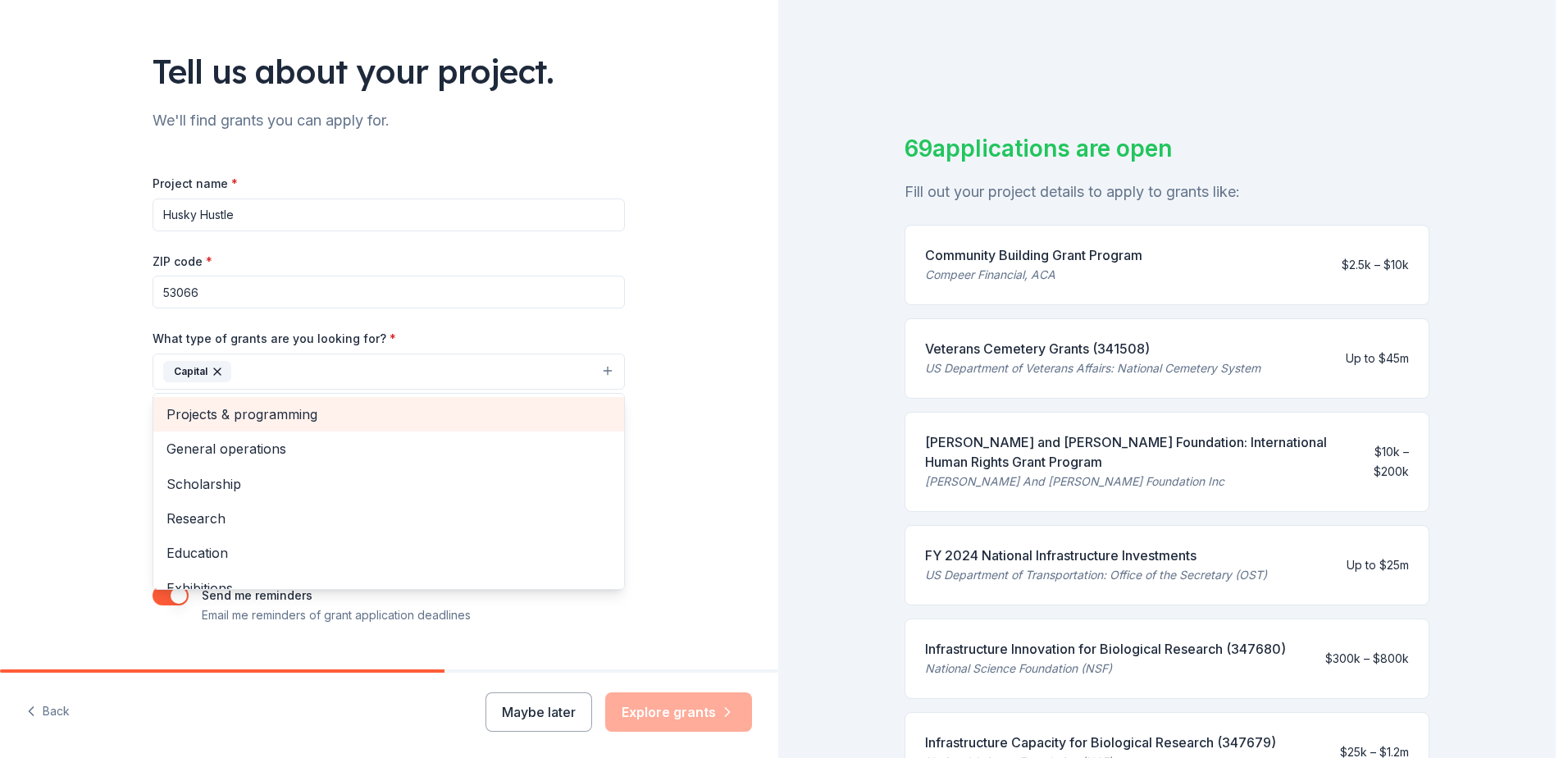
click at [508, 425] on span "Projects & programming" at bounding box center [389, 414] width 445 height 21
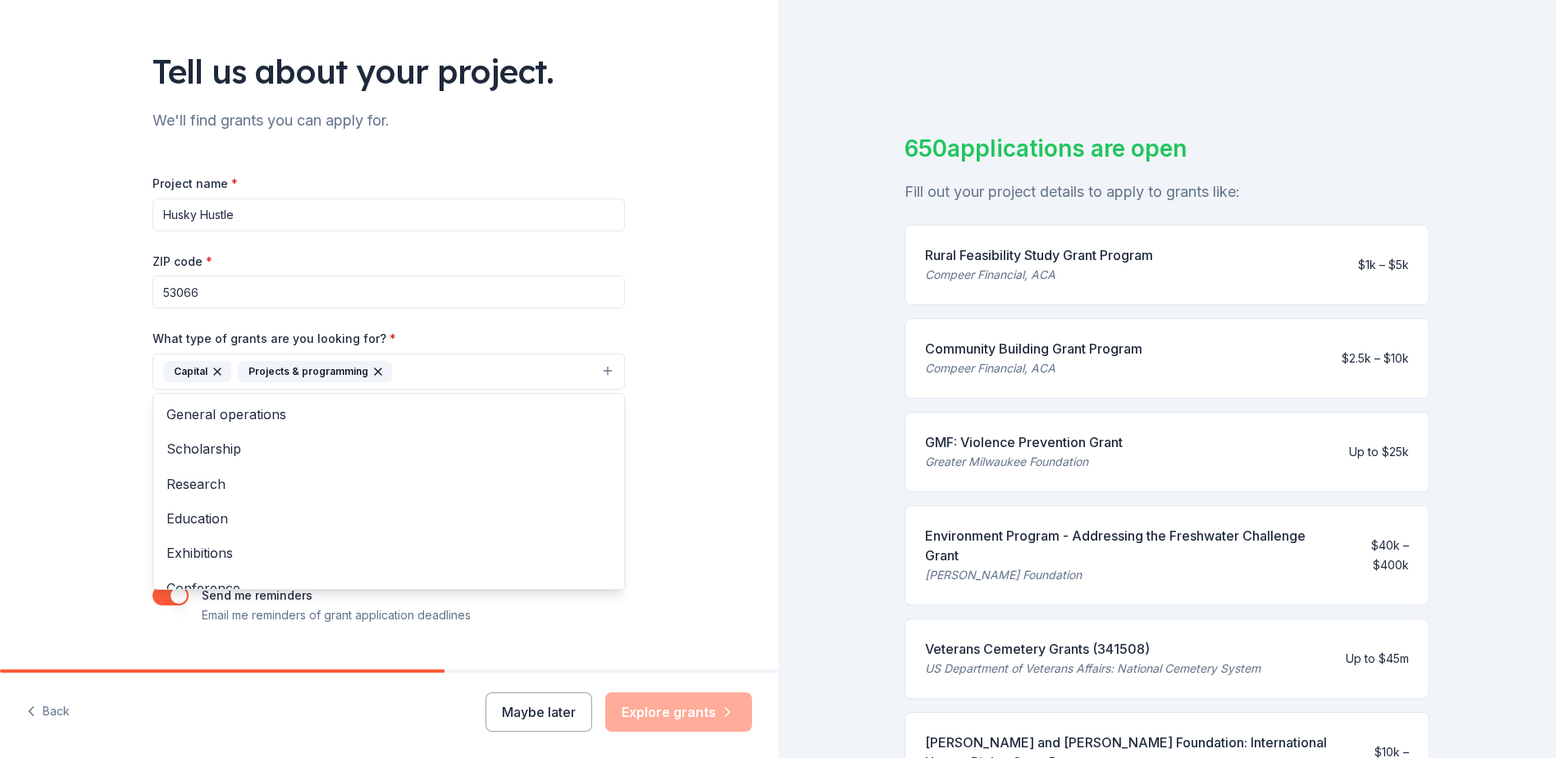
click at [693, 451] on div "Tell us about your project. We'll find grants you can apply for. Project name *…" at bounding box center [389, 311] width 779 height 786
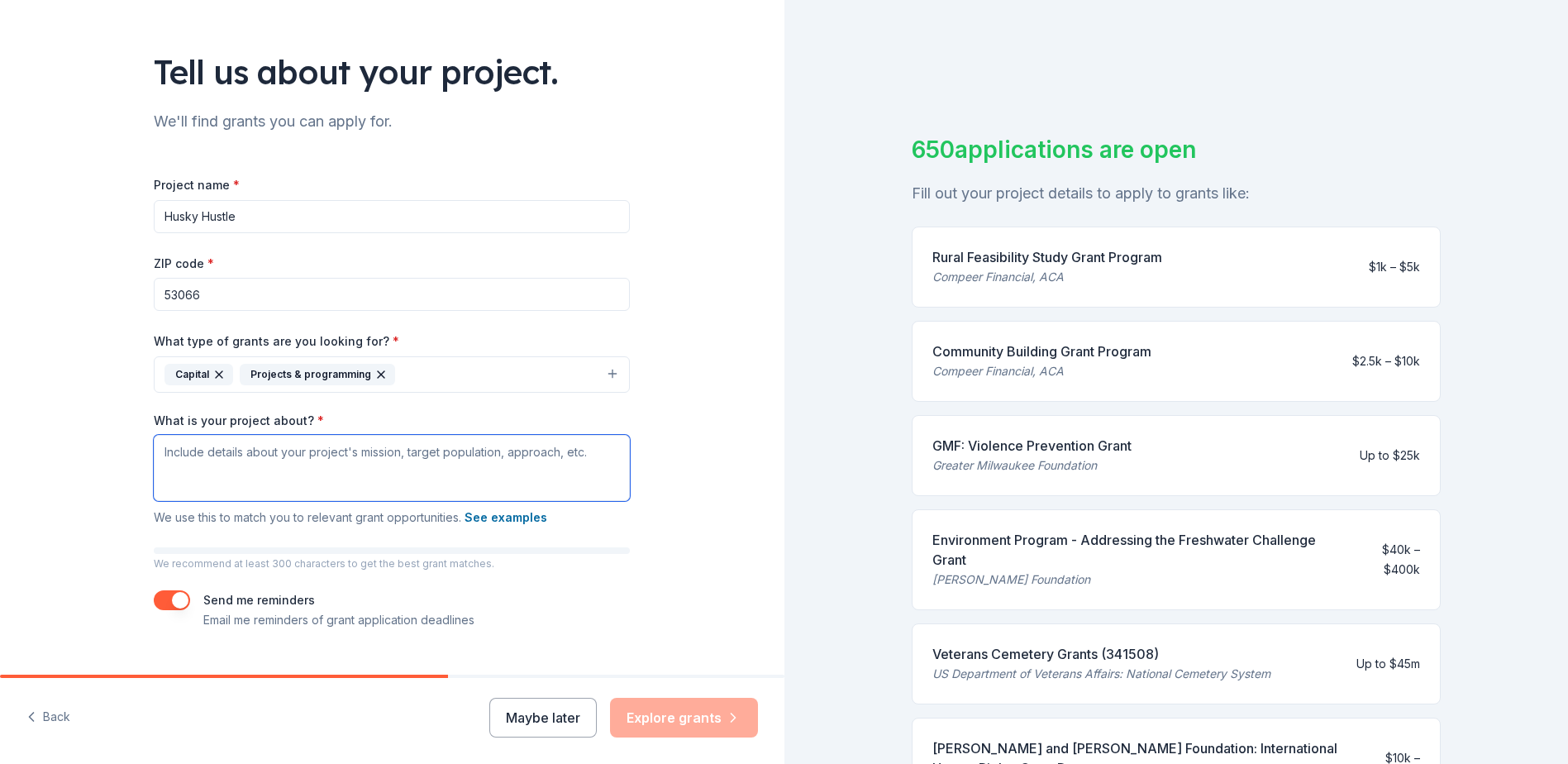
click at [351, 463] on textarea "What is your project about? *" at bounding box center [391, 468] width 476 height 66
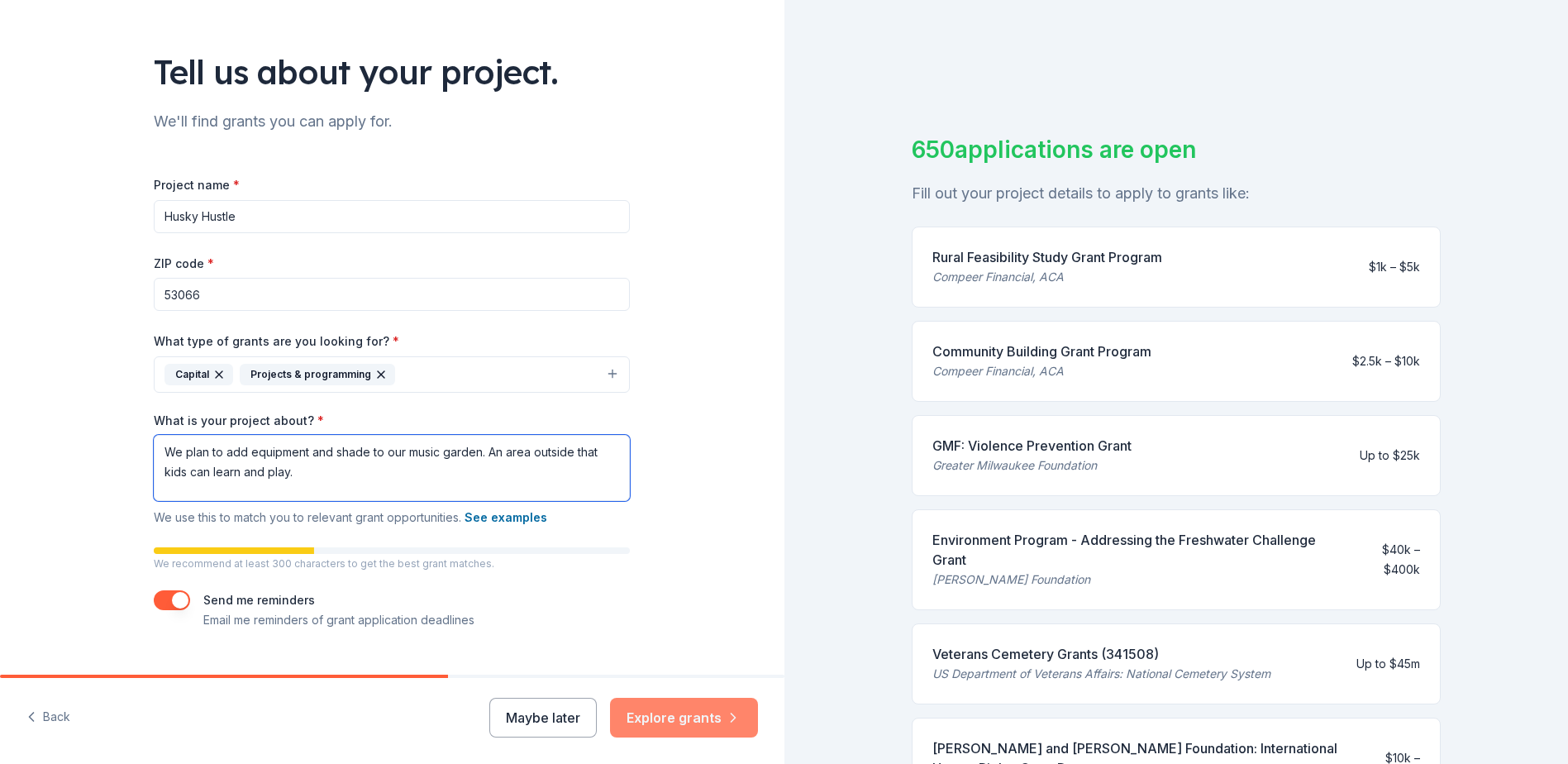
type textarea "We plan to add equipment and shade to our music garden. An area outside that ki…"
click at [694, 727] on button "Explore grants" at bounding box center [684, 717] width 148 height 39
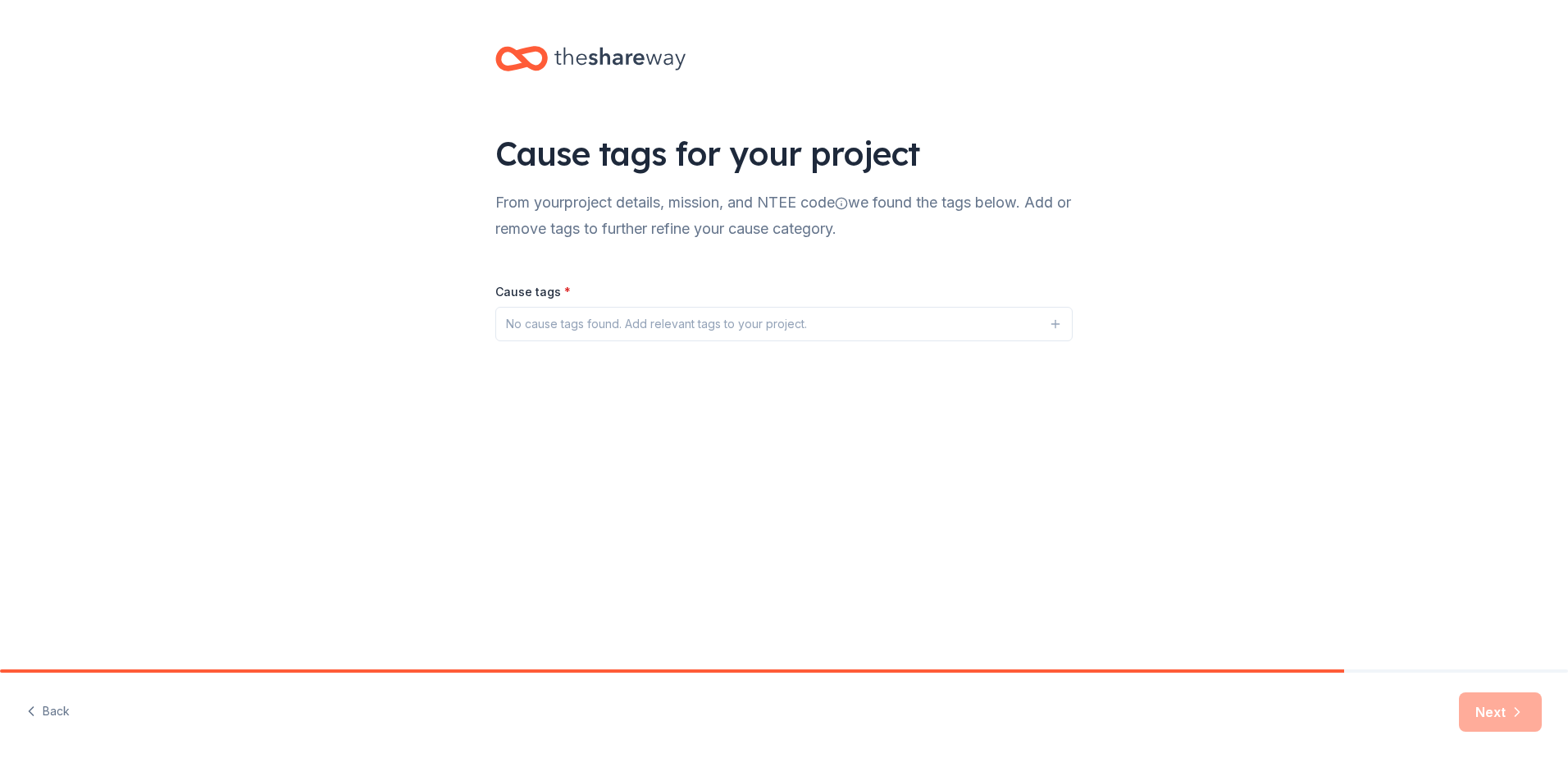
click at [743, 327] on div "No cause tags found. Add relevant tags to your project." at bounding box center [656, 323] width 301 height 20
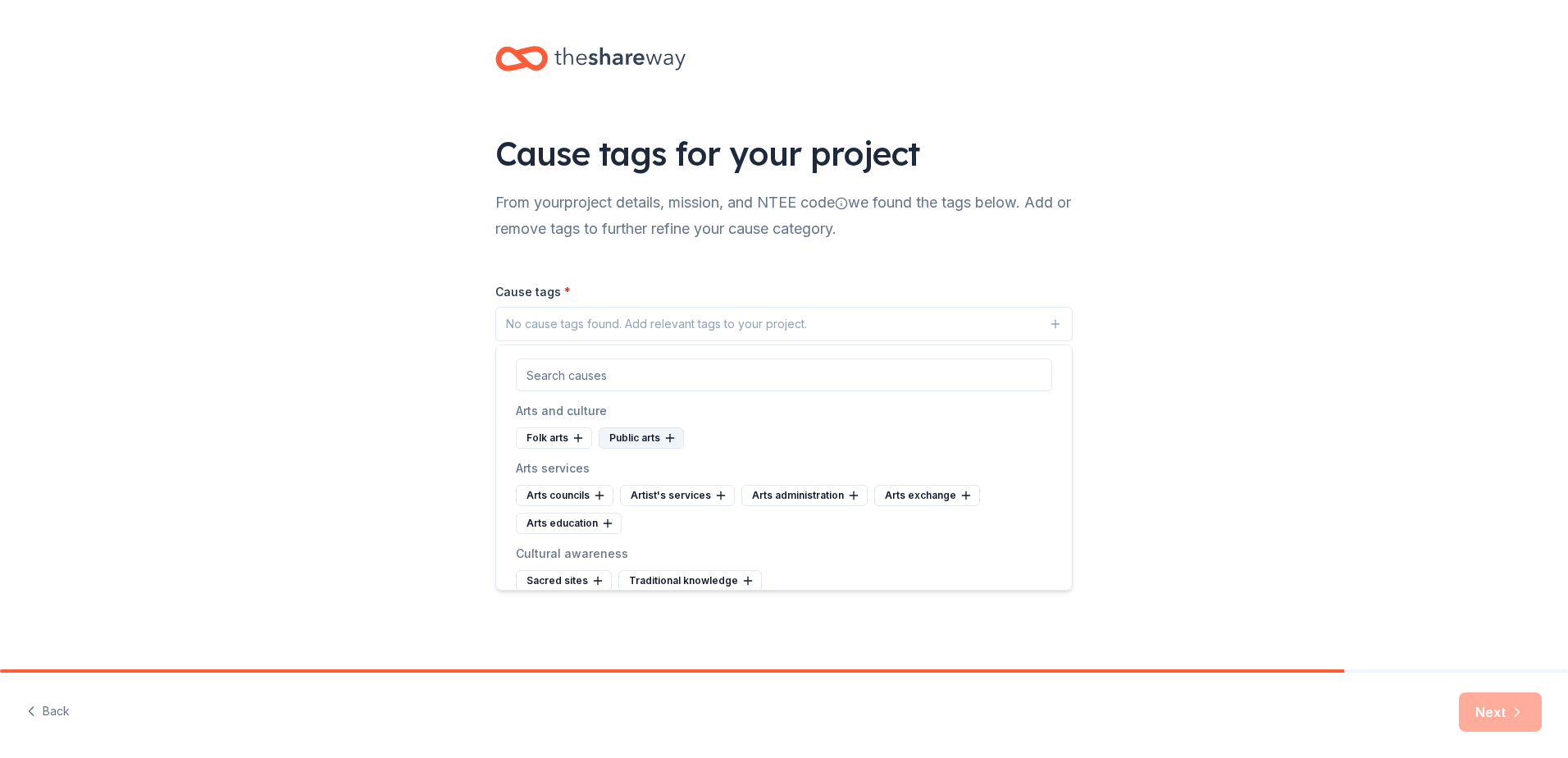
click at [672, 443] on icon at bounding box center [670, 438] width 13 height 13
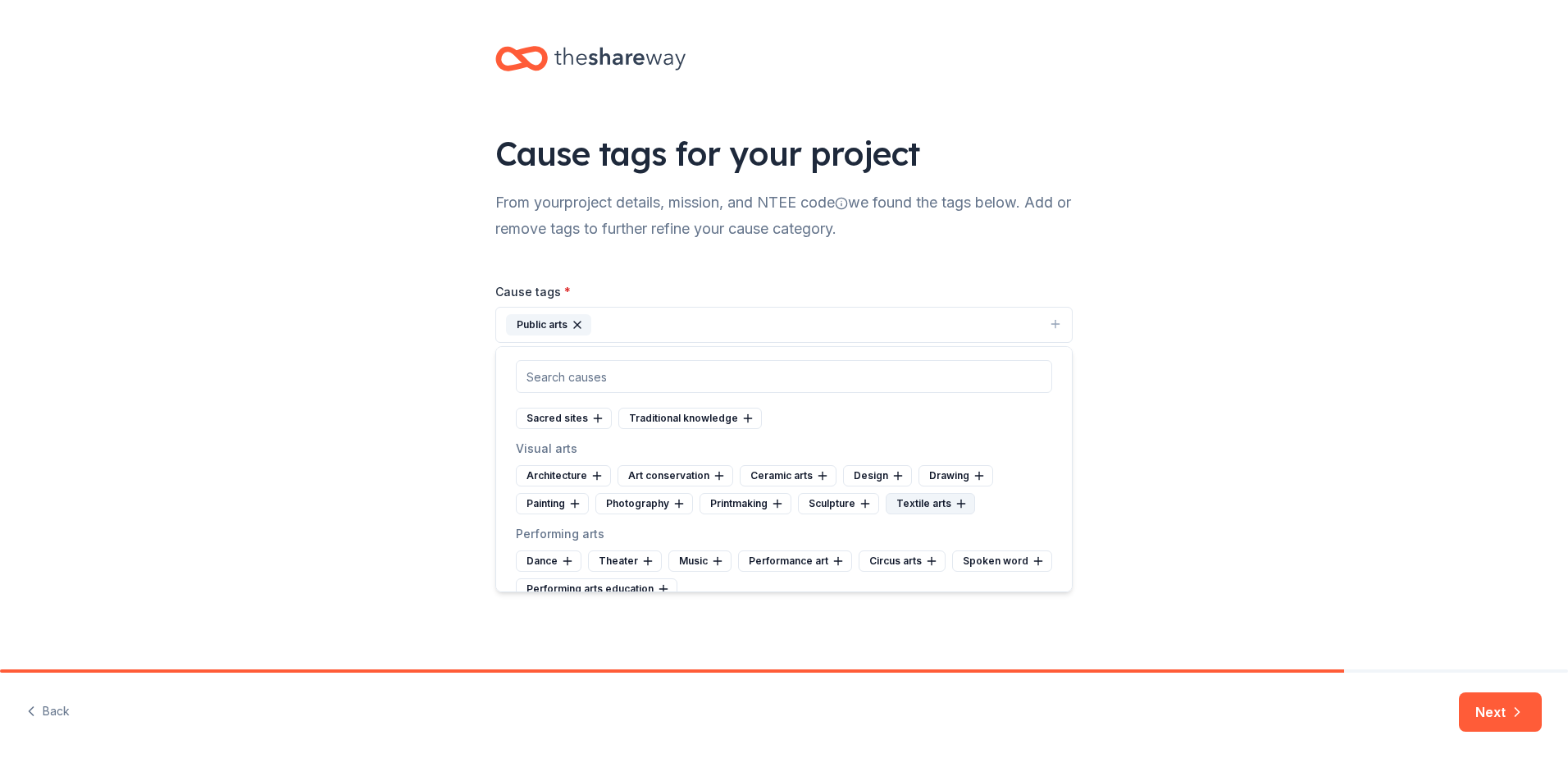
scroll to position [246, 0]
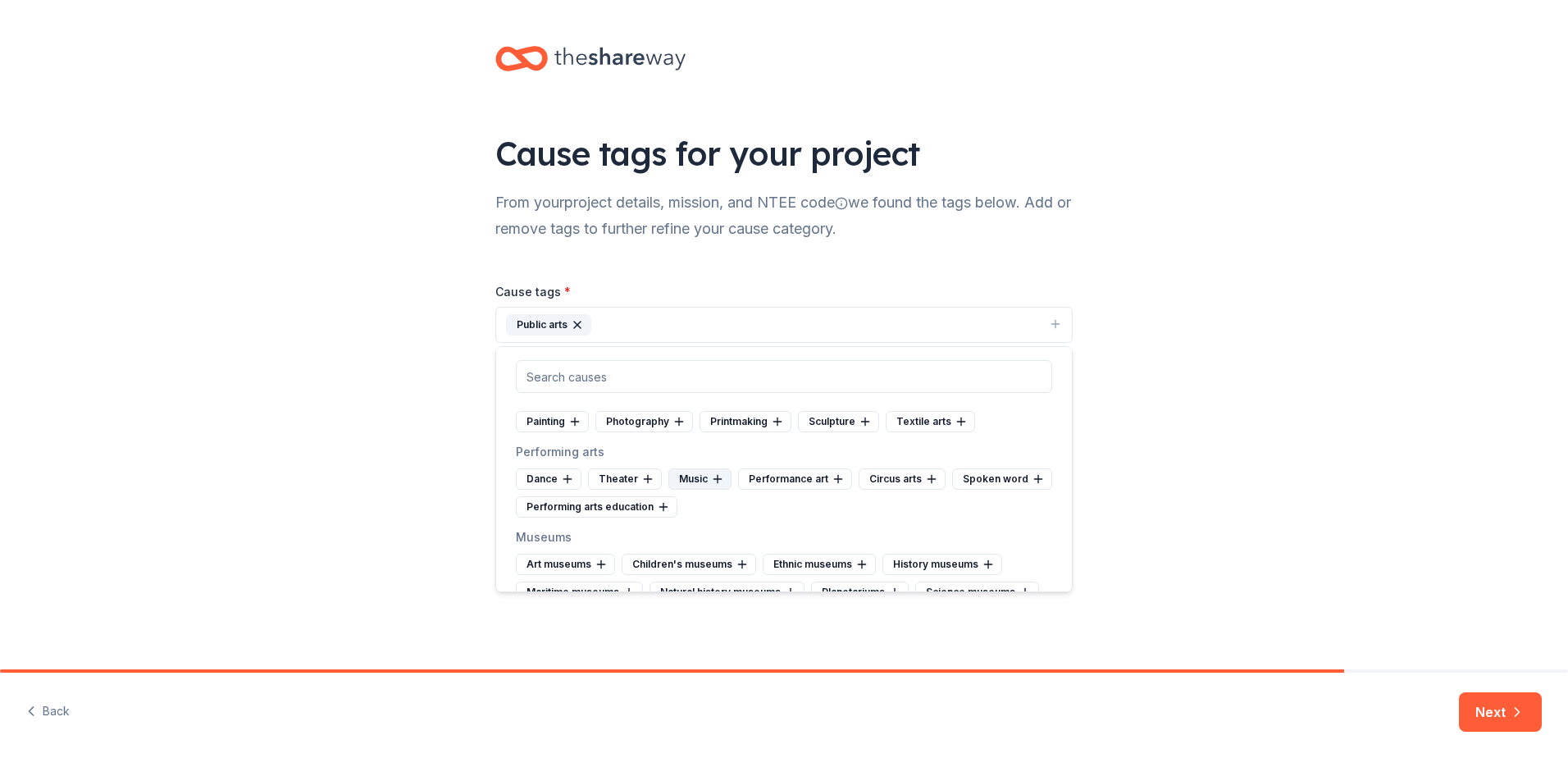
click at [712, 478] on icon at bounding box center [718, 479] width 13 height 13
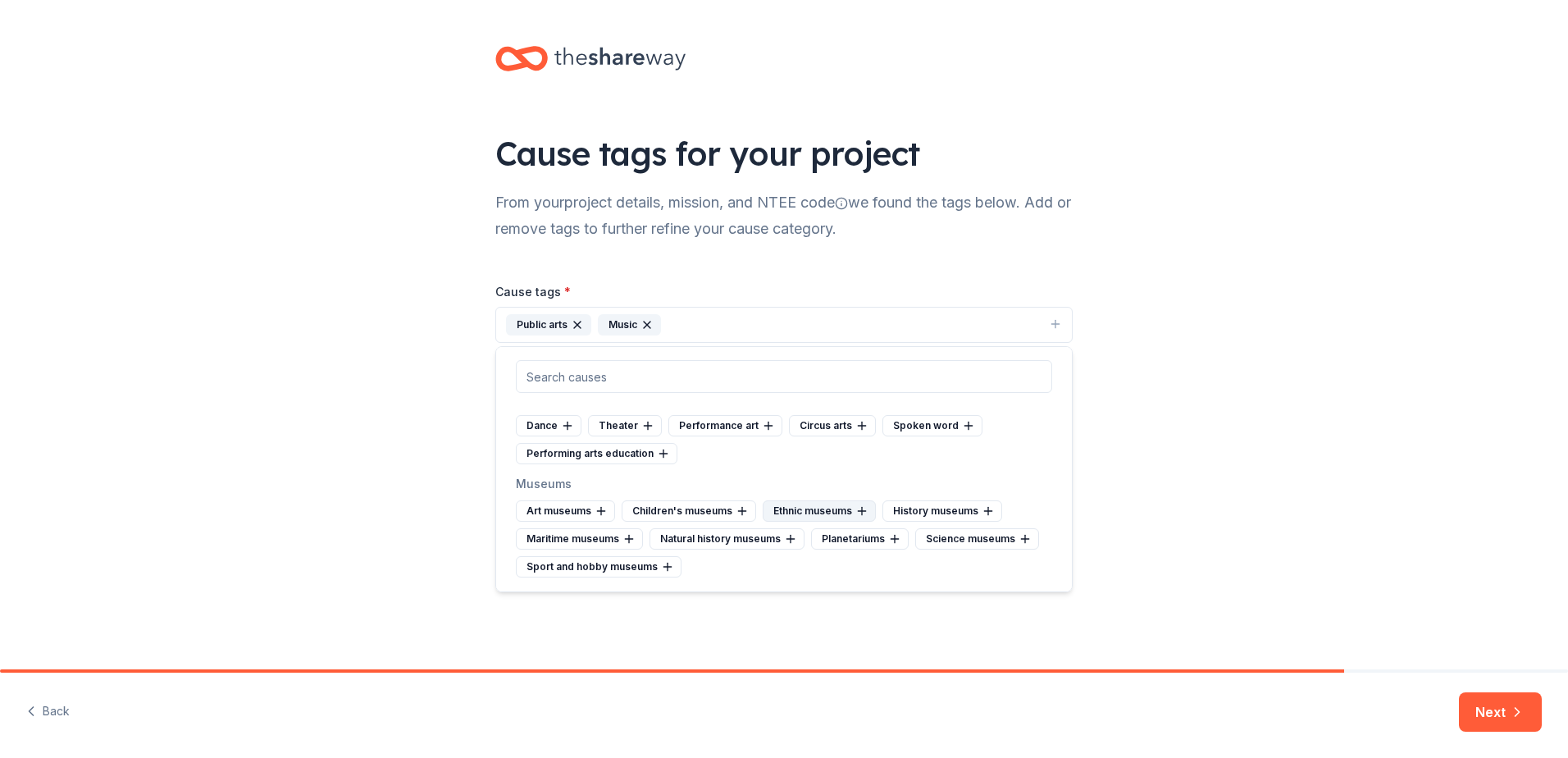
scroll to position [328, 0]
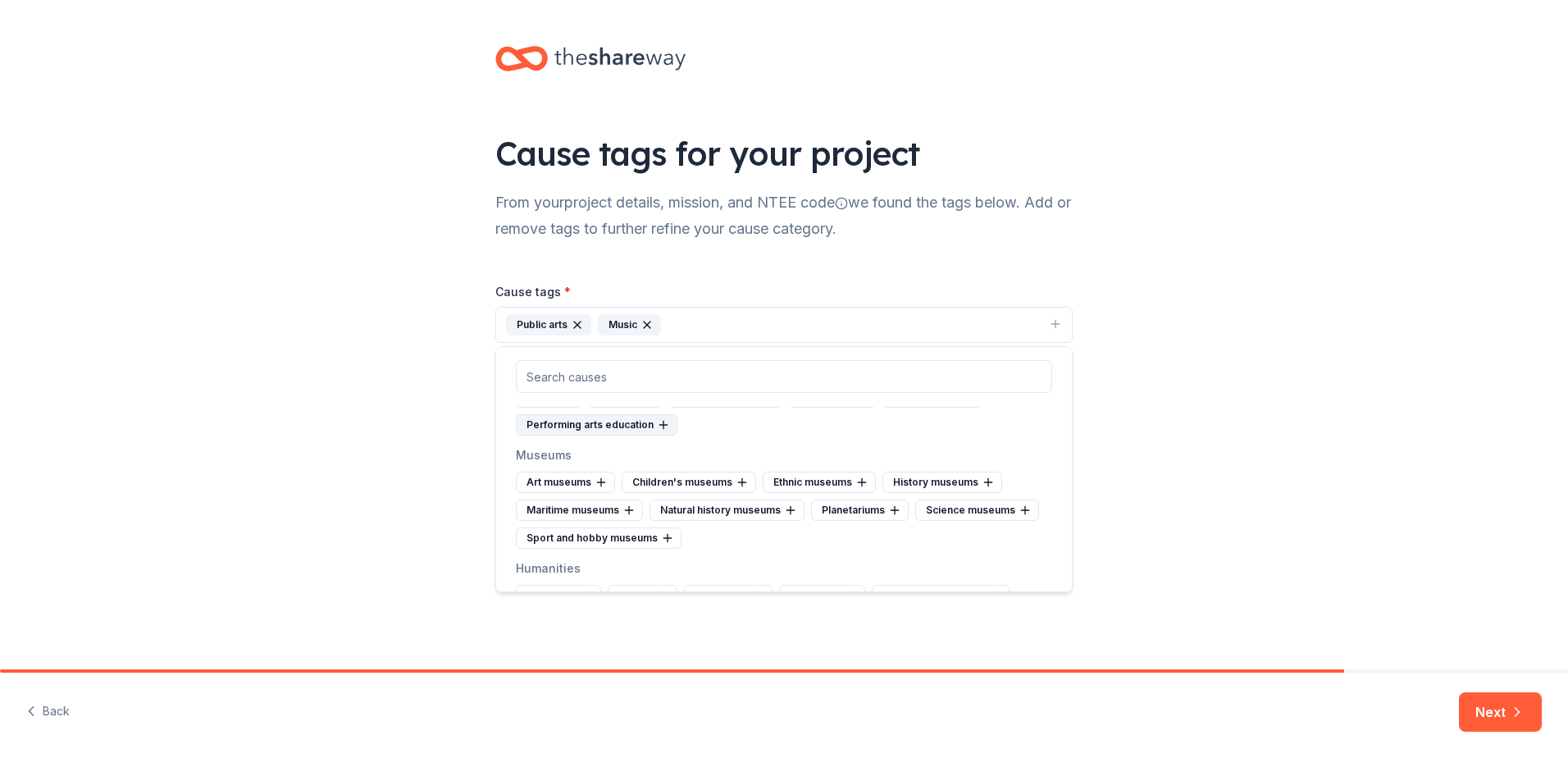
click at [658, 424] on icon at bounding box center [664, 425] width 13 height 13
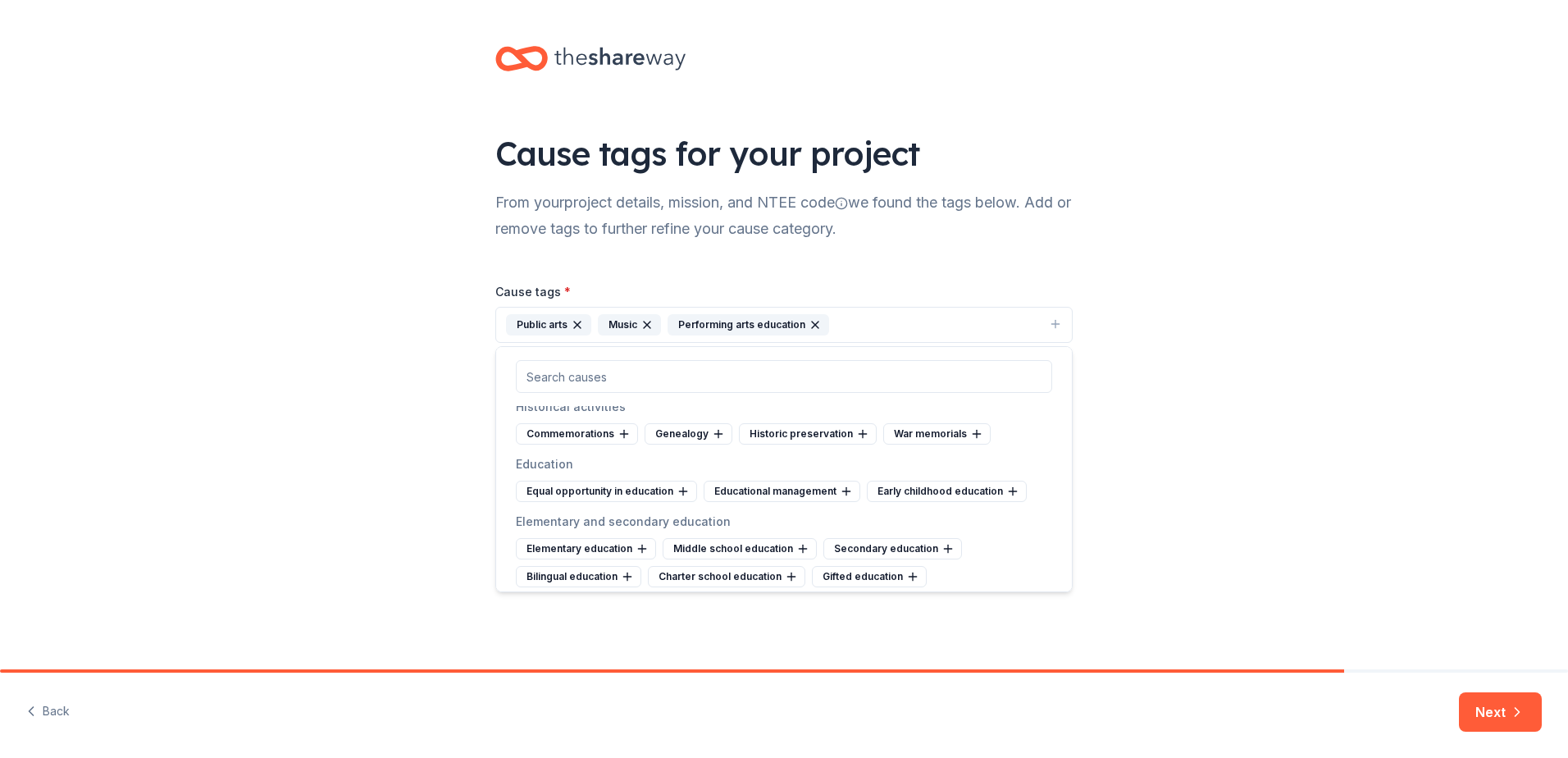
scroll to position [574, 0]
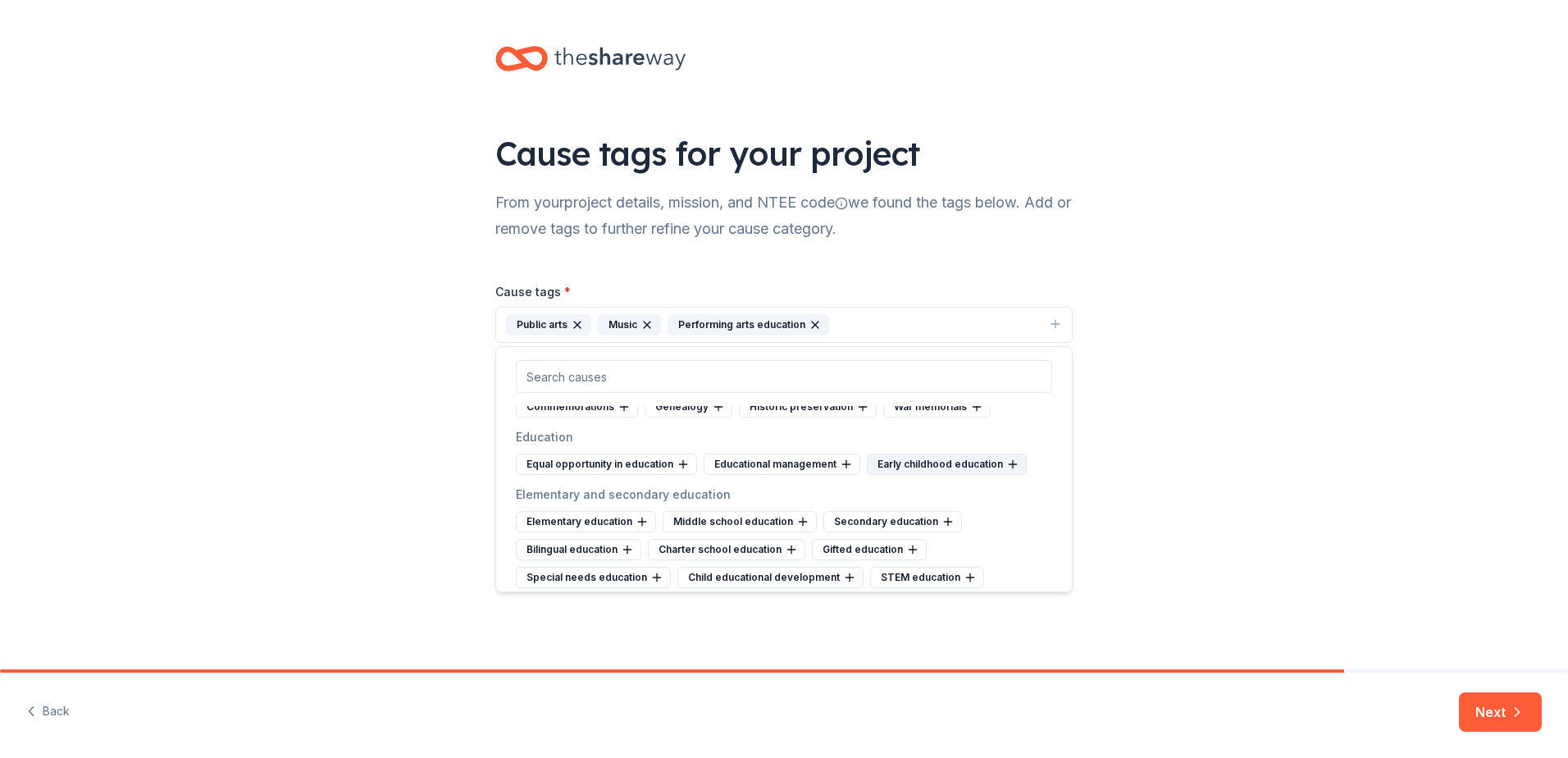
click at [1006, 465] on icon at bounding box center [1013, 464] width 13 height 13
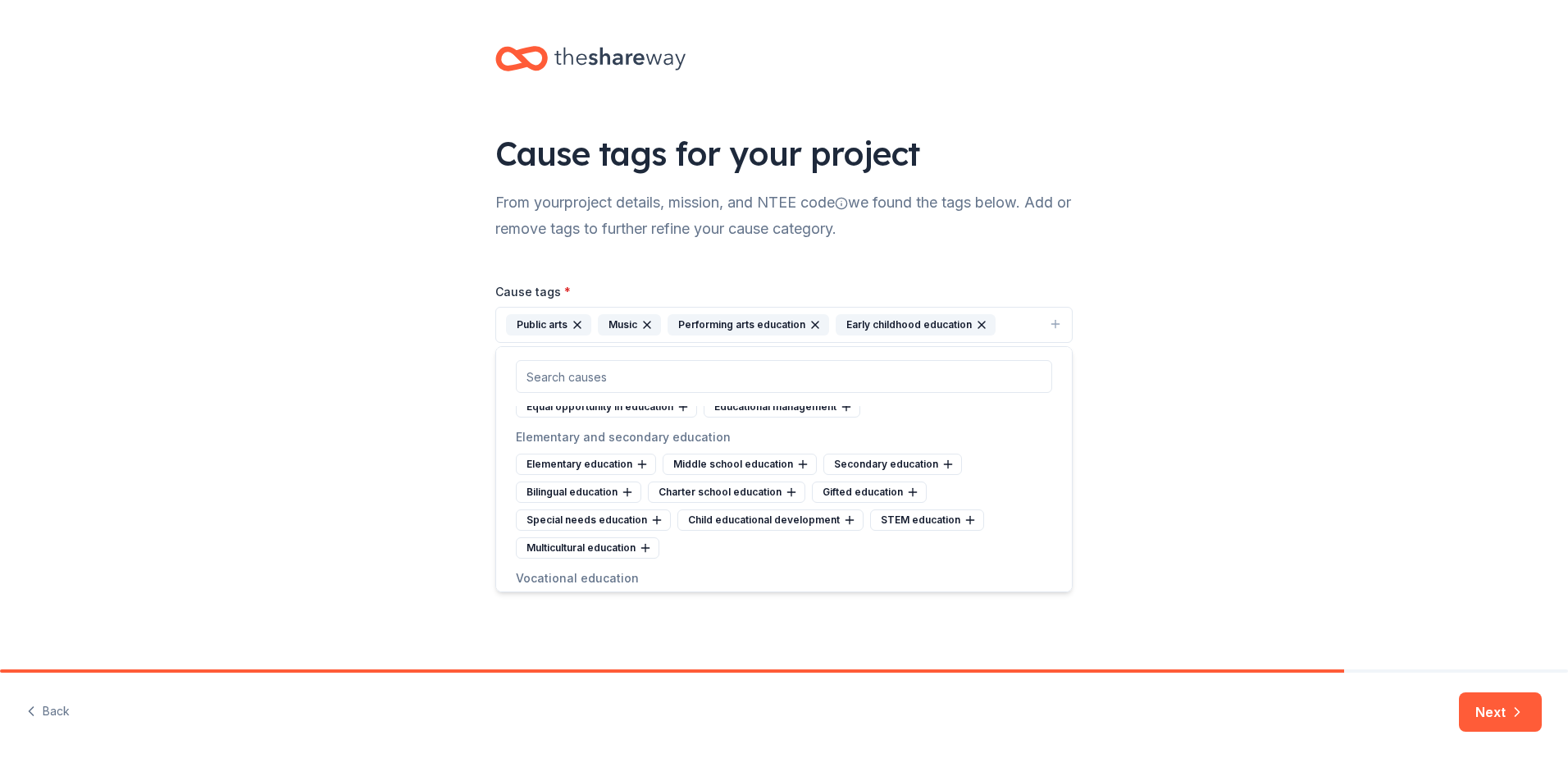
scroll to position [656, 0]
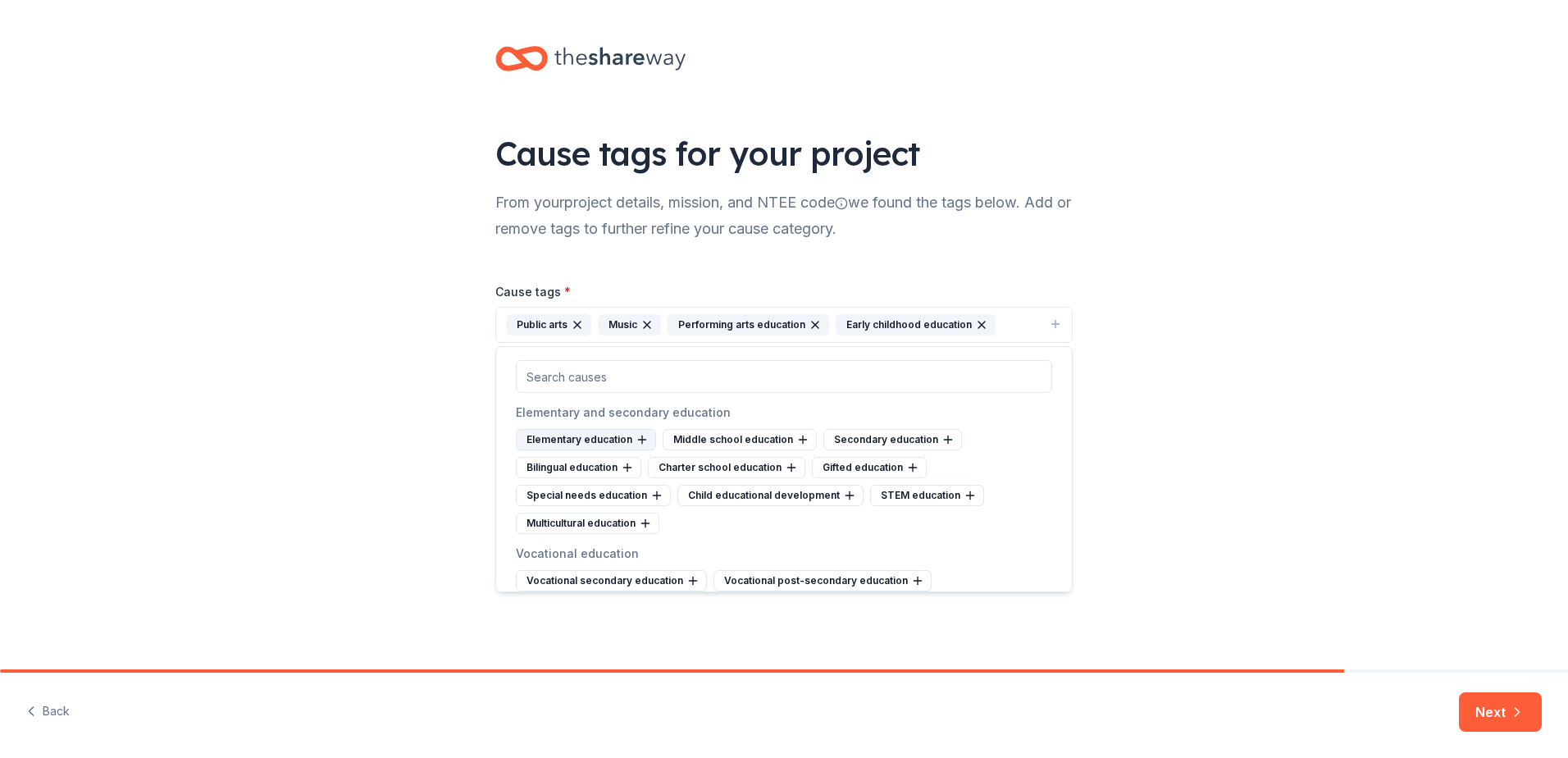
click at [642, 437] on icon at bounding box center [642, 439] width 0 height 8
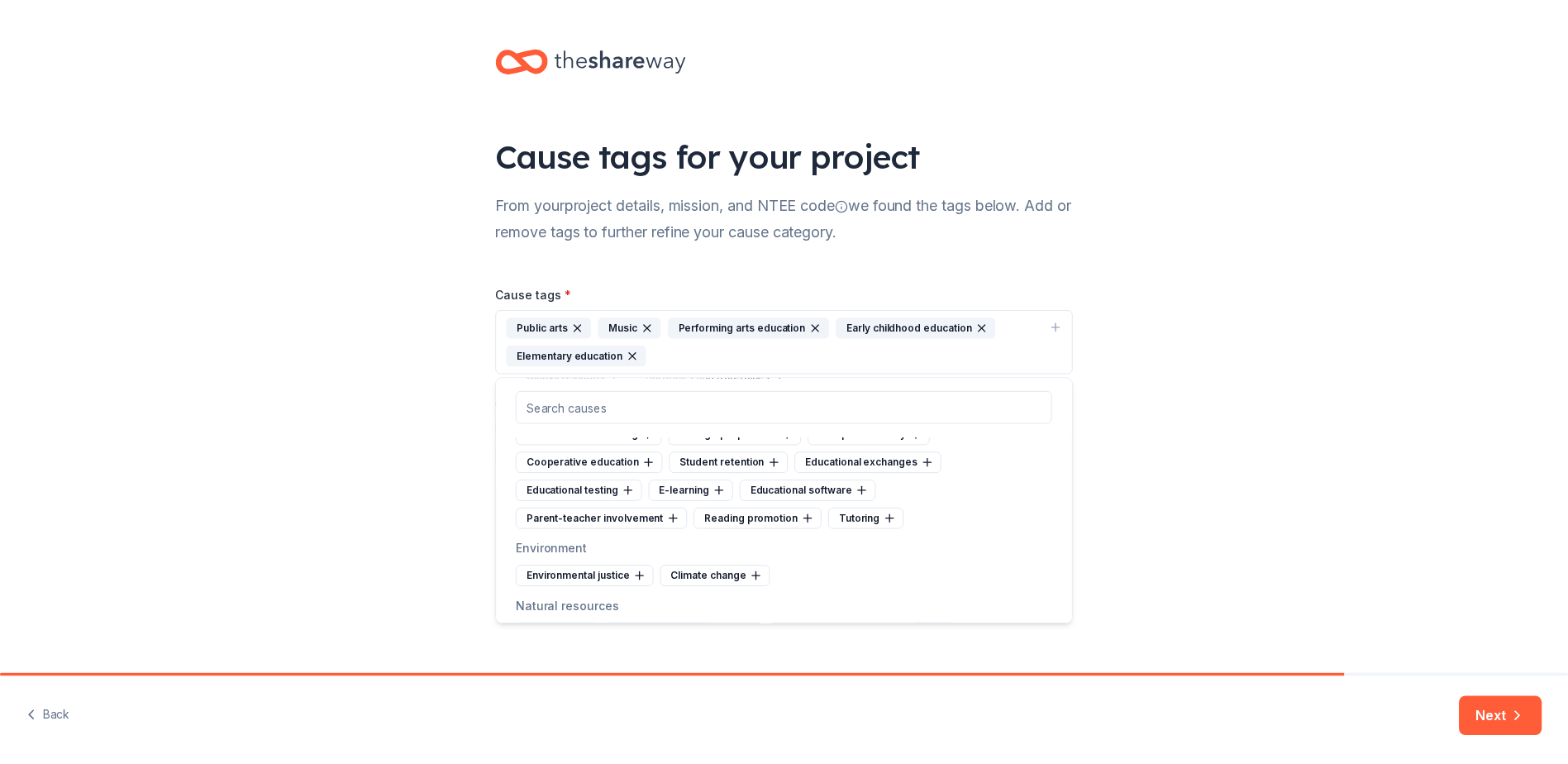
scroll to position [1240, 0]
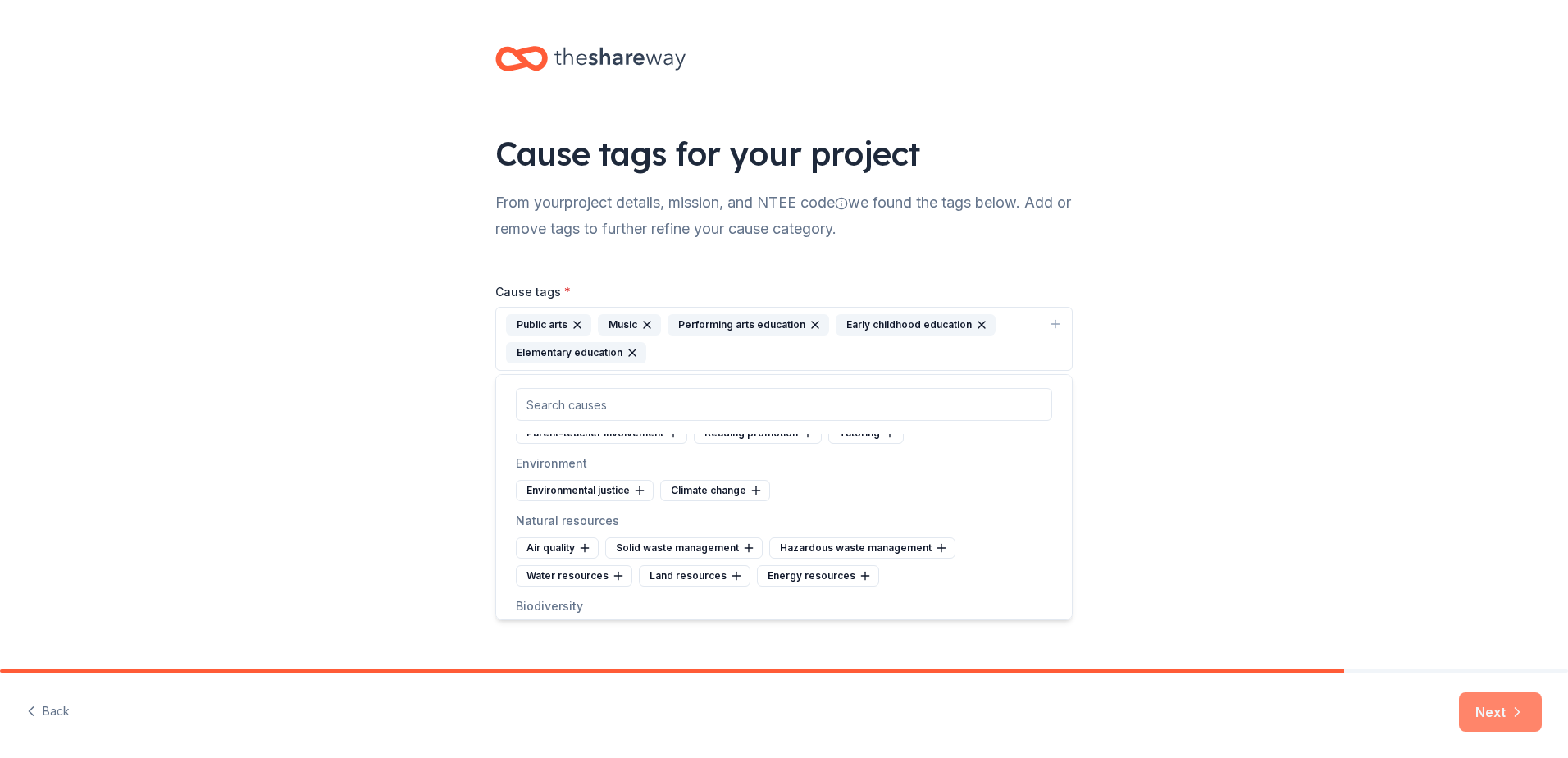
click at [1525, 712] on icon "button" at bounding box center [1517, 711] width 16 height 16
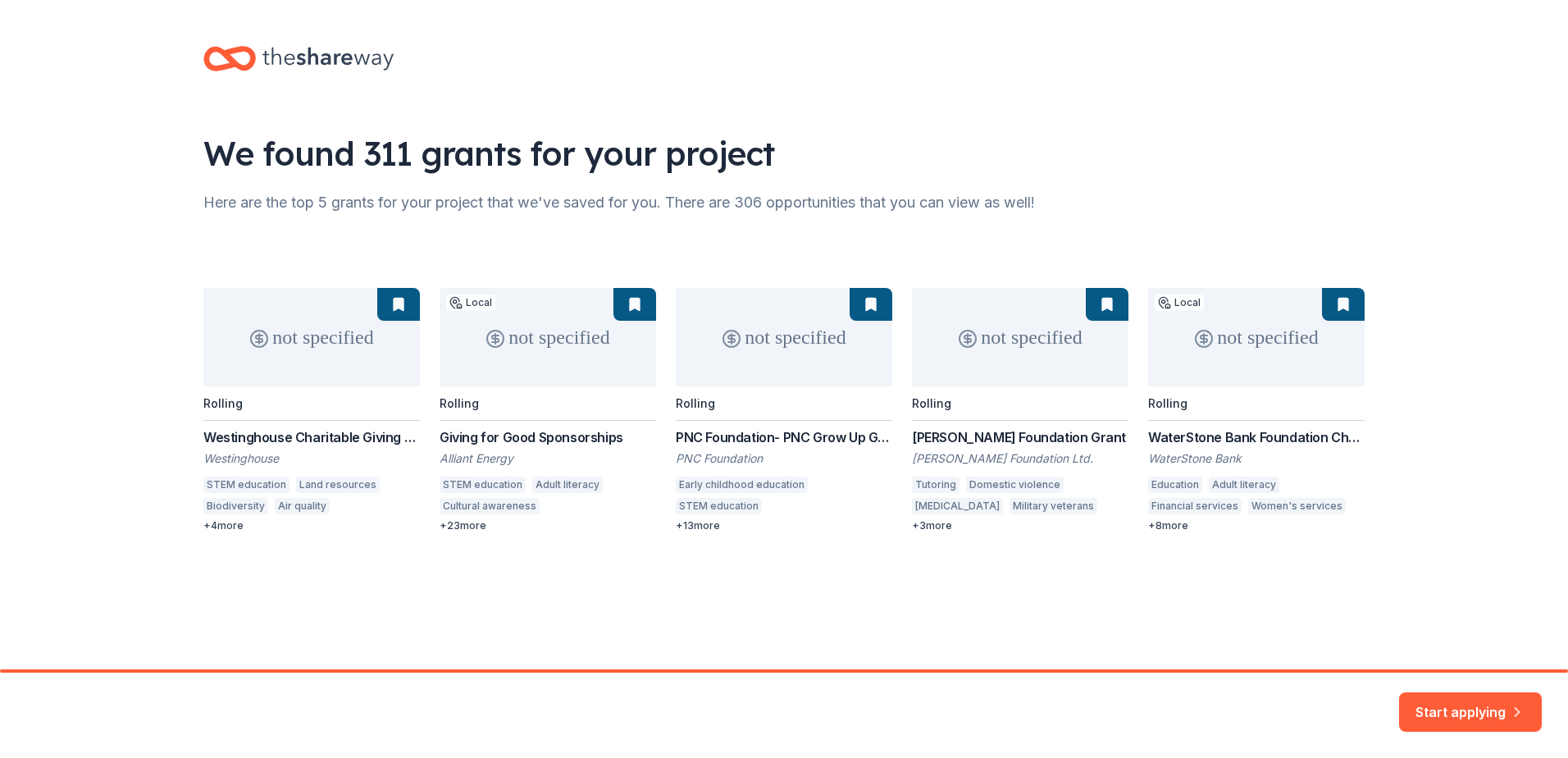
click at [519, 437] on div "not specified Rolling Westinghouse Charitable Giving Program Westinghouse STEM …" at bounding box center [784, 410] width 1162 height 244
click at [529, 360] on div "not specified Rolling Westinghouse Charitable Giving Program Westinghouse STEM …" at bounding box center [784, 410] width 1162 height 244
click at [456, 301] on div "not specified Rolling Westinghouse Charitable Giving Program Westinghouse STEM …" at bounding box center [784, 410] width 1162 height 244
click at [551, 363] on div "not specified Rolling Westinghouse Charitable Giving Program Westinghouse STEM …" at bounding box center [784, 410] width 1162 height 244
click at [563, 458] on div "not specified Rolling Westinghouse Charitable Giving Program Westinghouse STEM …" at bounding box center [784, 410] width 1162 height 244
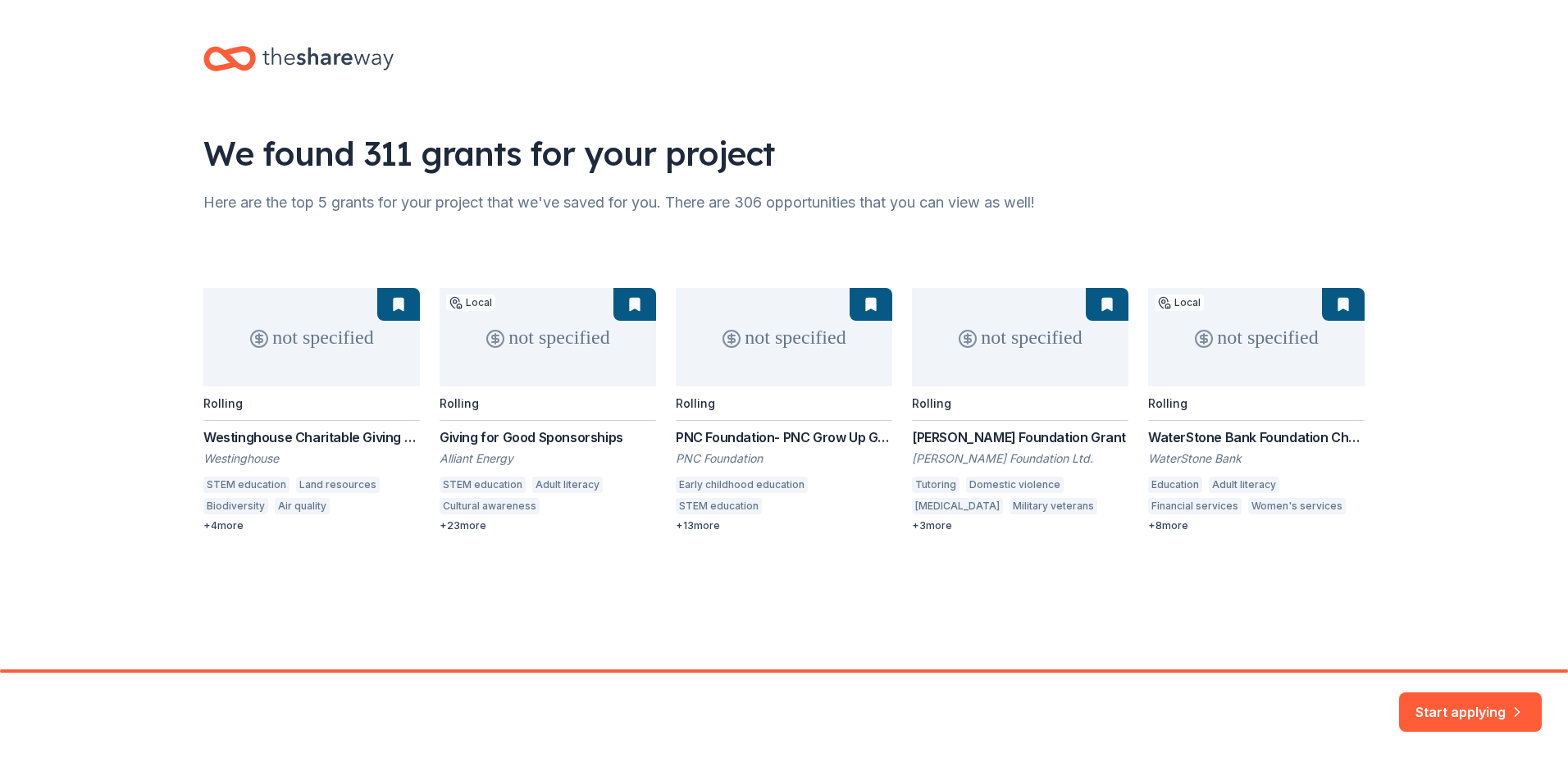
click at [491, 414] on div "not specified Rolling Westinghouse Charitable Giving Program Westinghouse STEM …" at bounding box center [784, 410] width 1162 height 244
click at [484, 534] on div "We found 311 grants for your project Here are the top 5 grants for your project…" at bounding box center [784, 305] width 1214 height 612
click at [1498, 712] on button "Start applying" at bounding box center [1471, 704] width 143 height 39
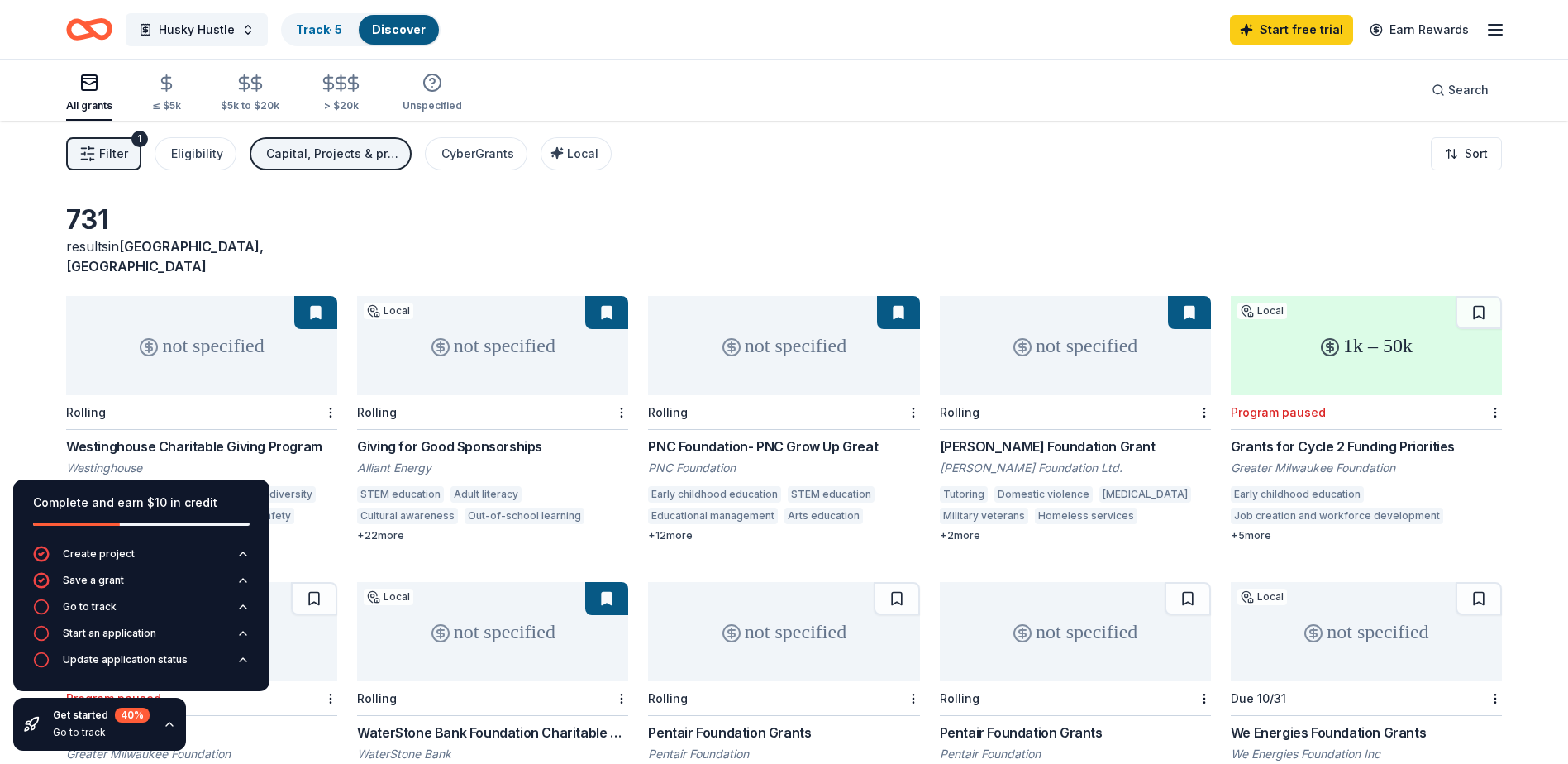
click at [524, 359] on div "not specified" at bounding box center [493, 346] width 271 height 100
click at [867, 129] on div "Filter 1 Eligibility Capital, Projects & programming CyberGrants Local Sort" at bounding box center [784, 153] width 1568 height 66
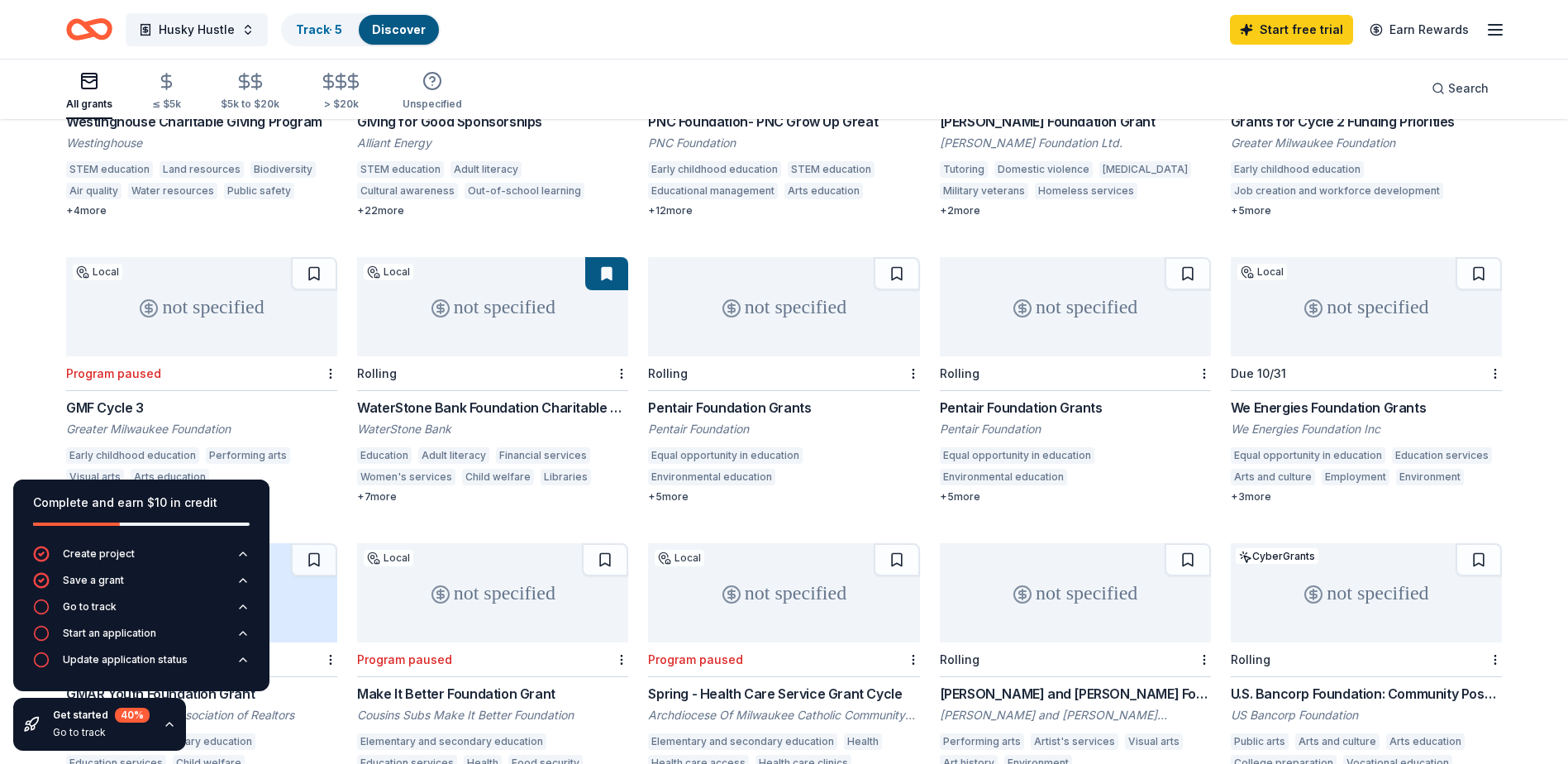
scroll to position [342, 0]
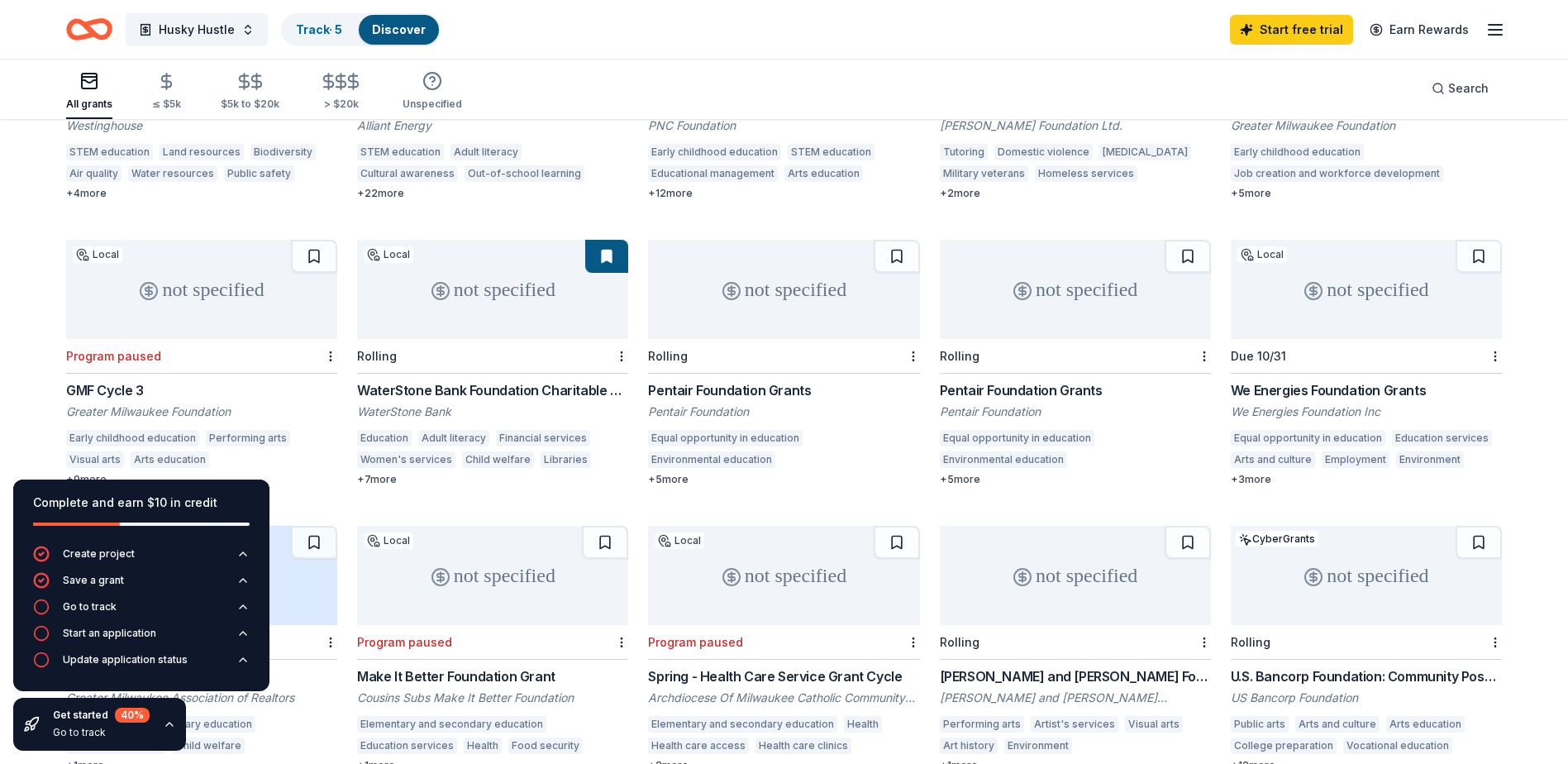
click at [1370, 298] on div "not specified" at bounding box center [1367, 289] width 271 height 100
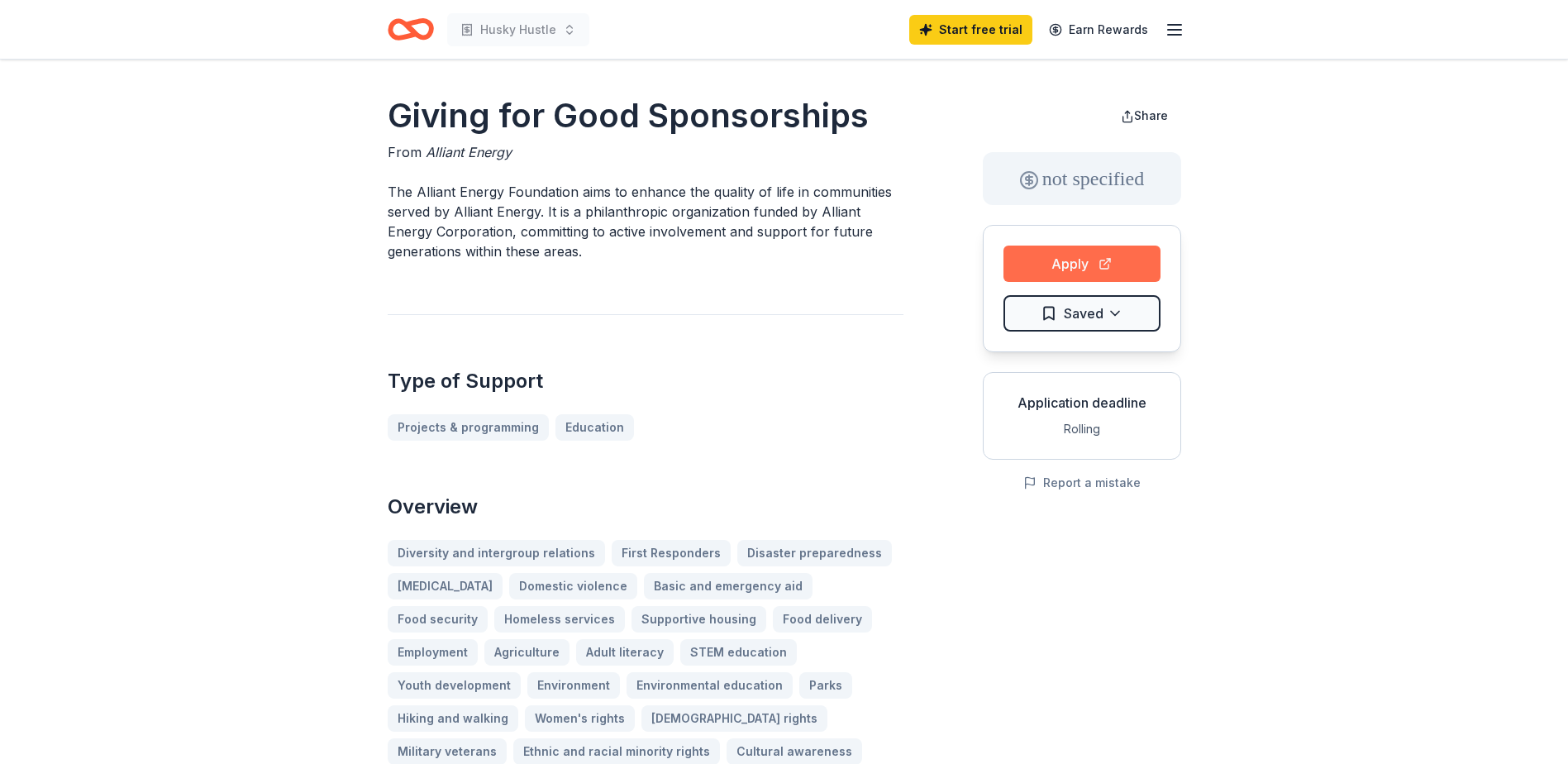
click at [1087, 267] on button "Apply" at bounding box center [1082, 264] width 157 height 36
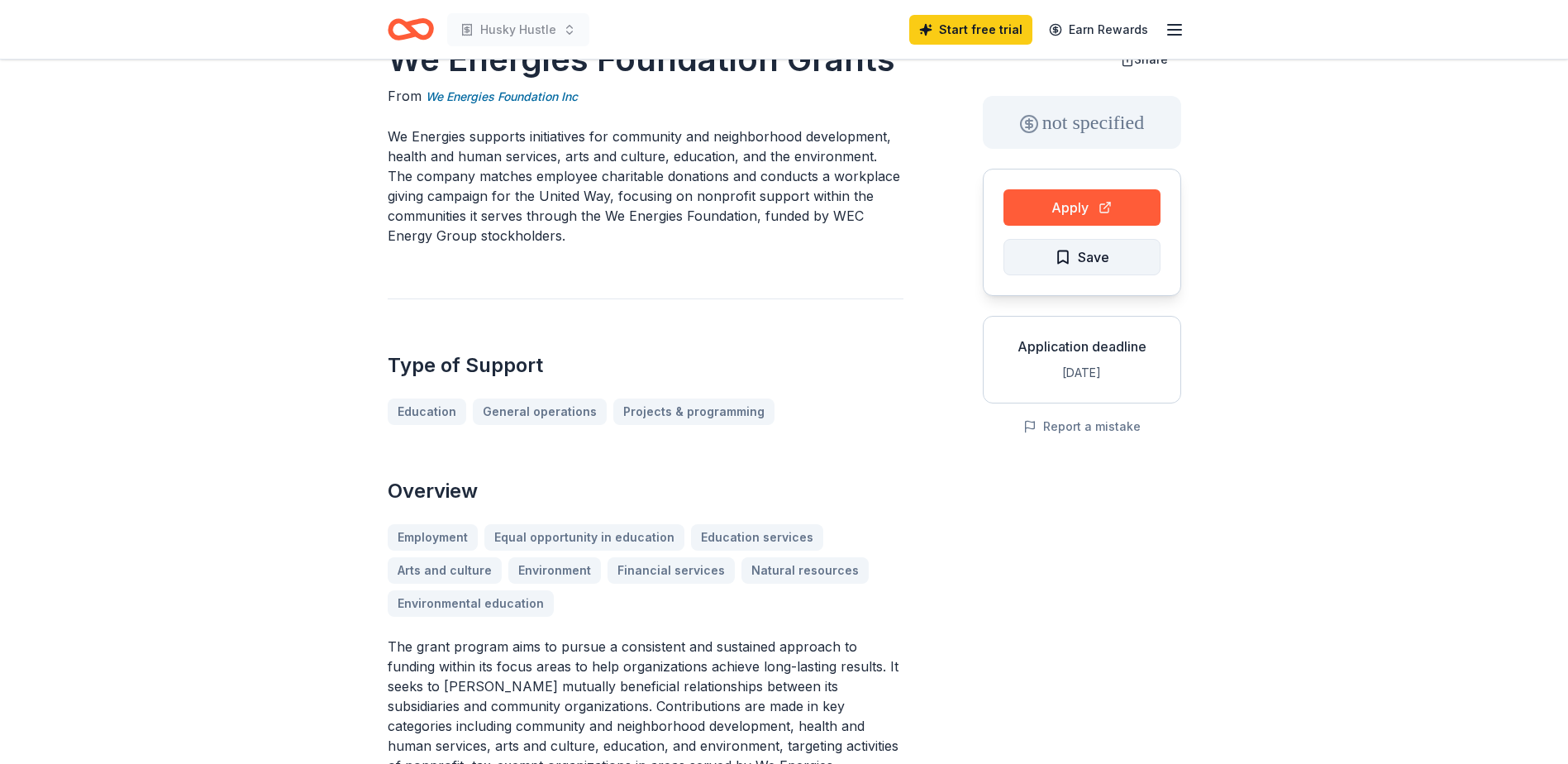
scroll to position [82, 0]
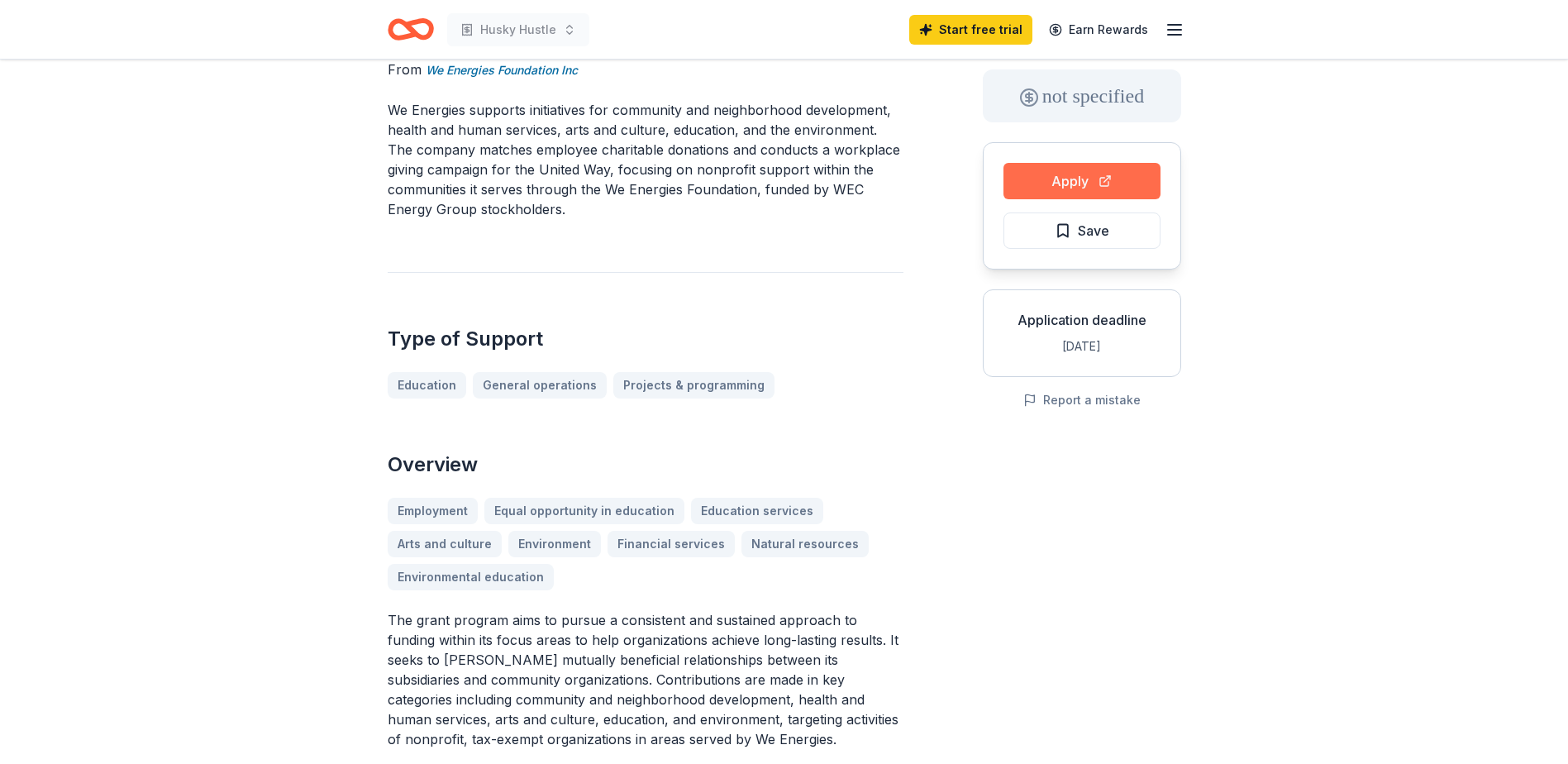
click at [1120, 187] on button "Apply" at bounding box center [1082, 181] width 157 height 36
